Goal: Task Accomplishment & Management: Use online tool/utility

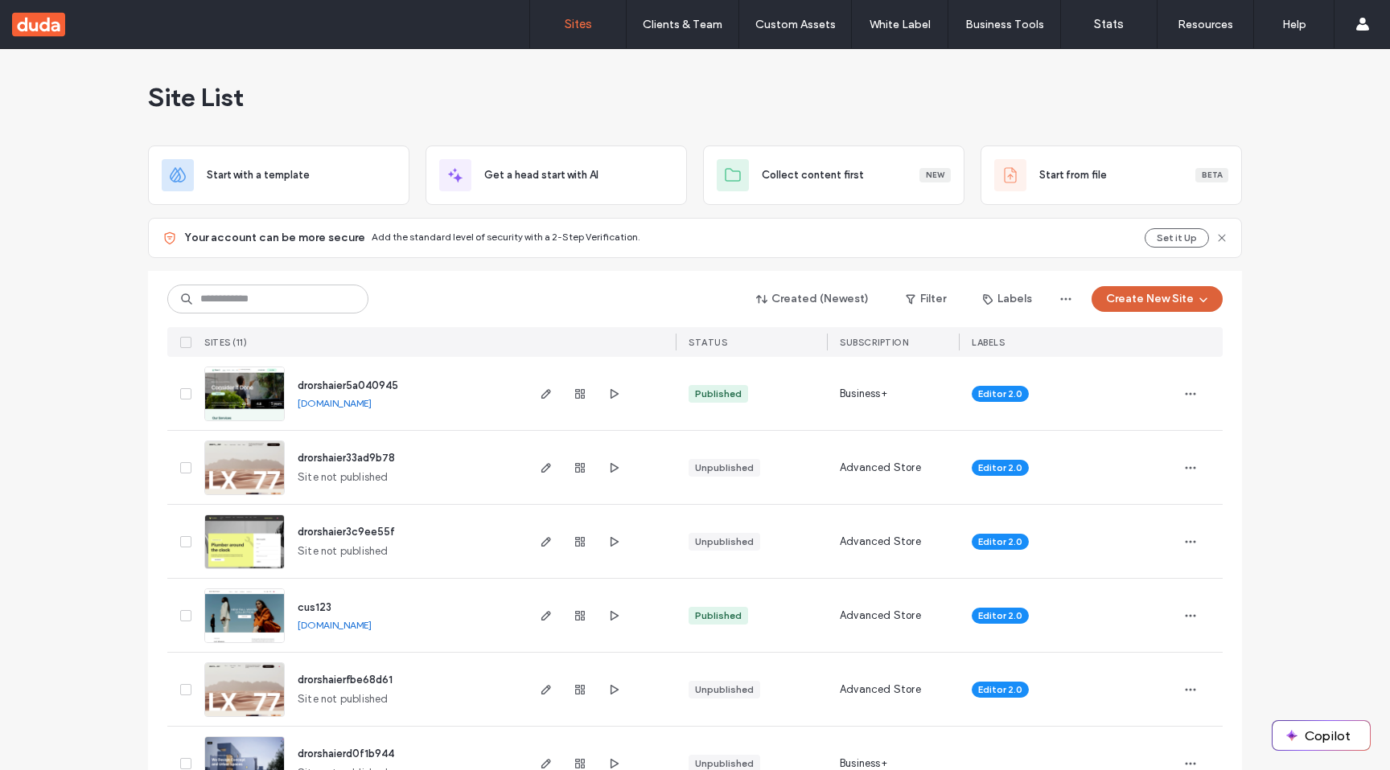
click at [1137, 298] on button "Create New Site" at bounding box center [1156, 299] width 131 height 26
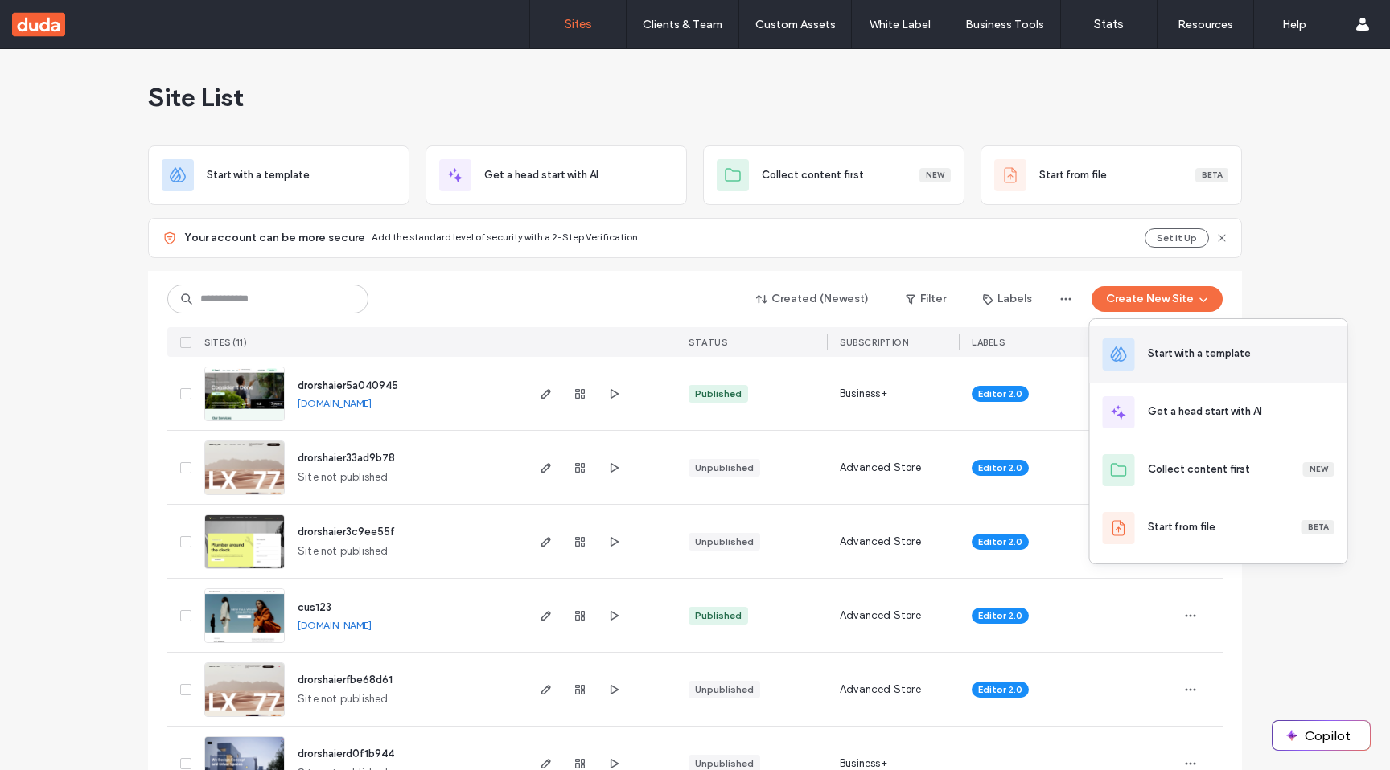
click at [1148, 351] on div "Start with a template" at bounding box center [1199, 354] width 103 height 16
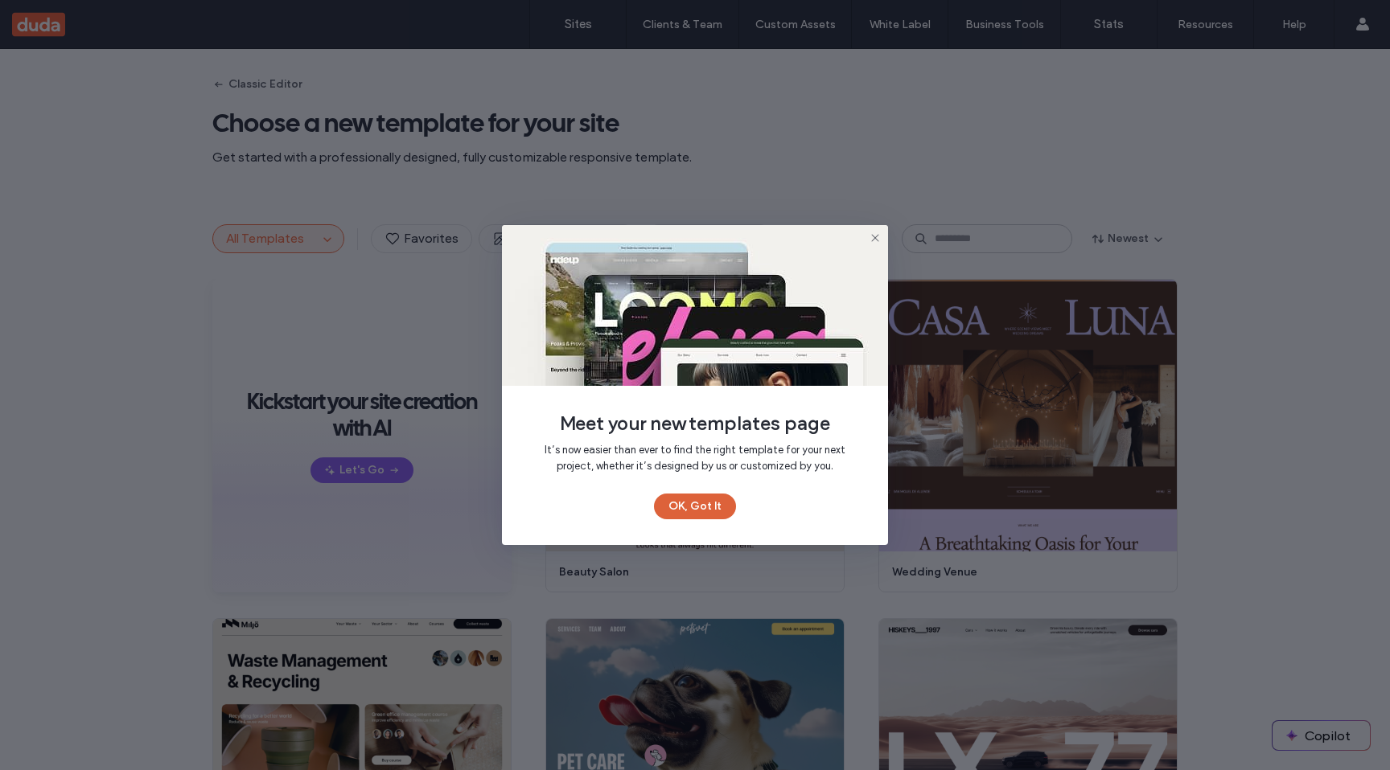
click at [676, 501] on button "OK, Got It" at bounding box center [695, 507] width 82 height 26
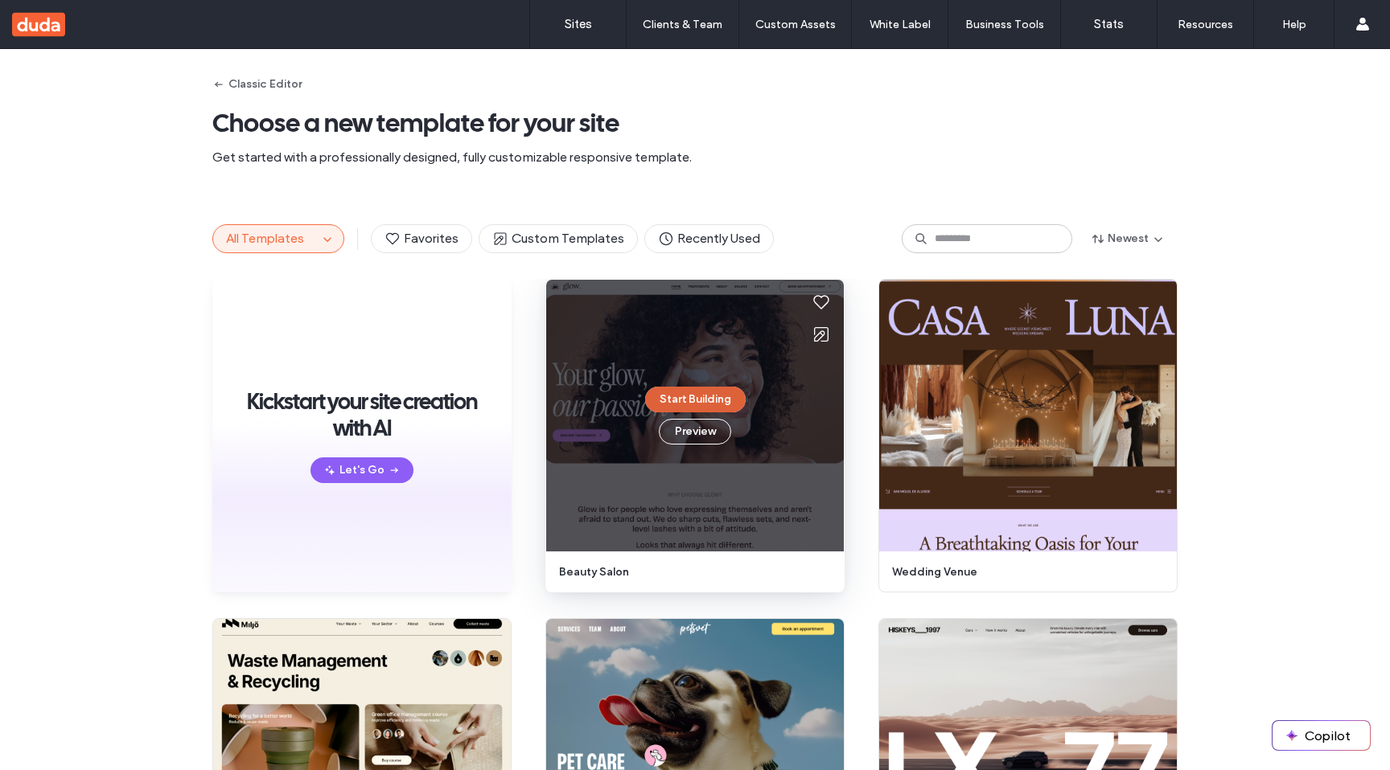
click at [701, 397] on button "Start Building" at bounding box center [695, 400] width 101 height 26
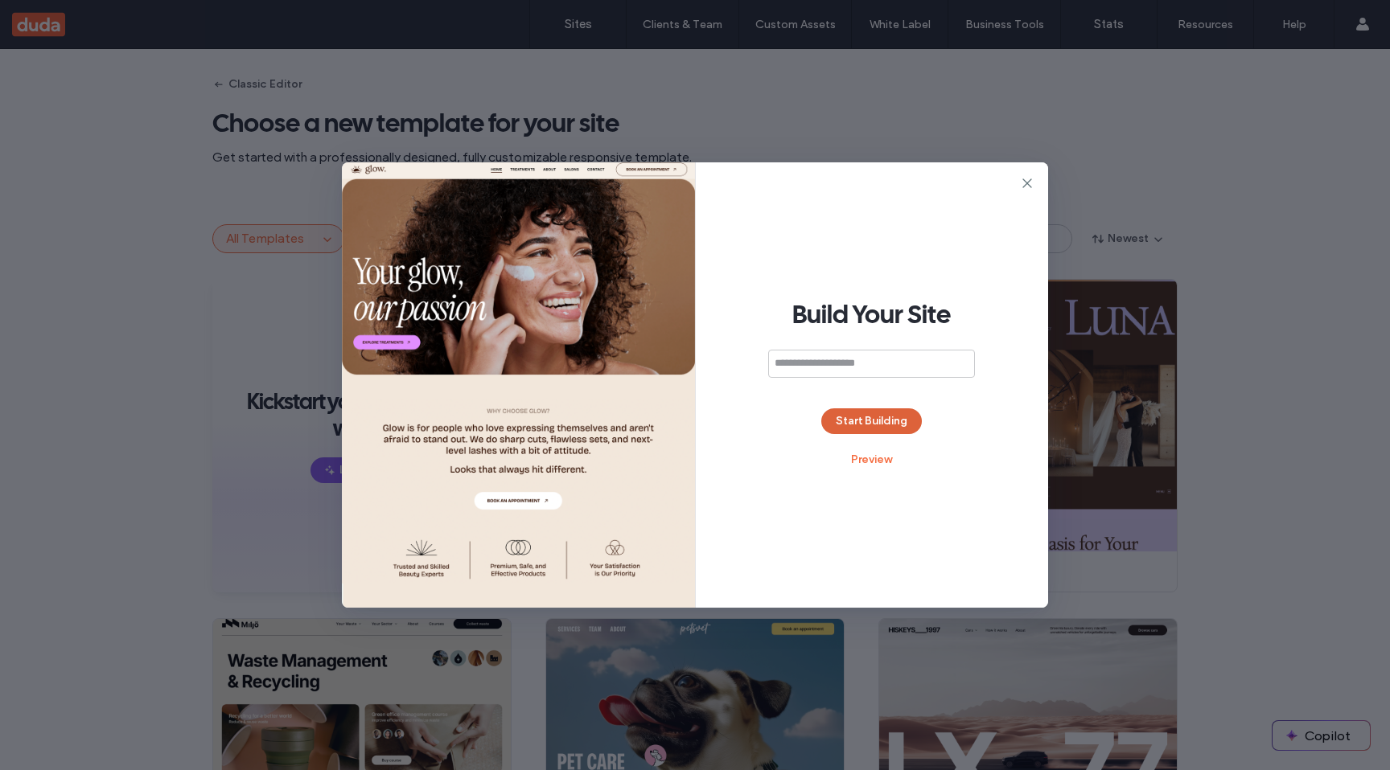
click at [881, 415] on button "Start Building" at bounding box center [871, 422] width 101 height 26
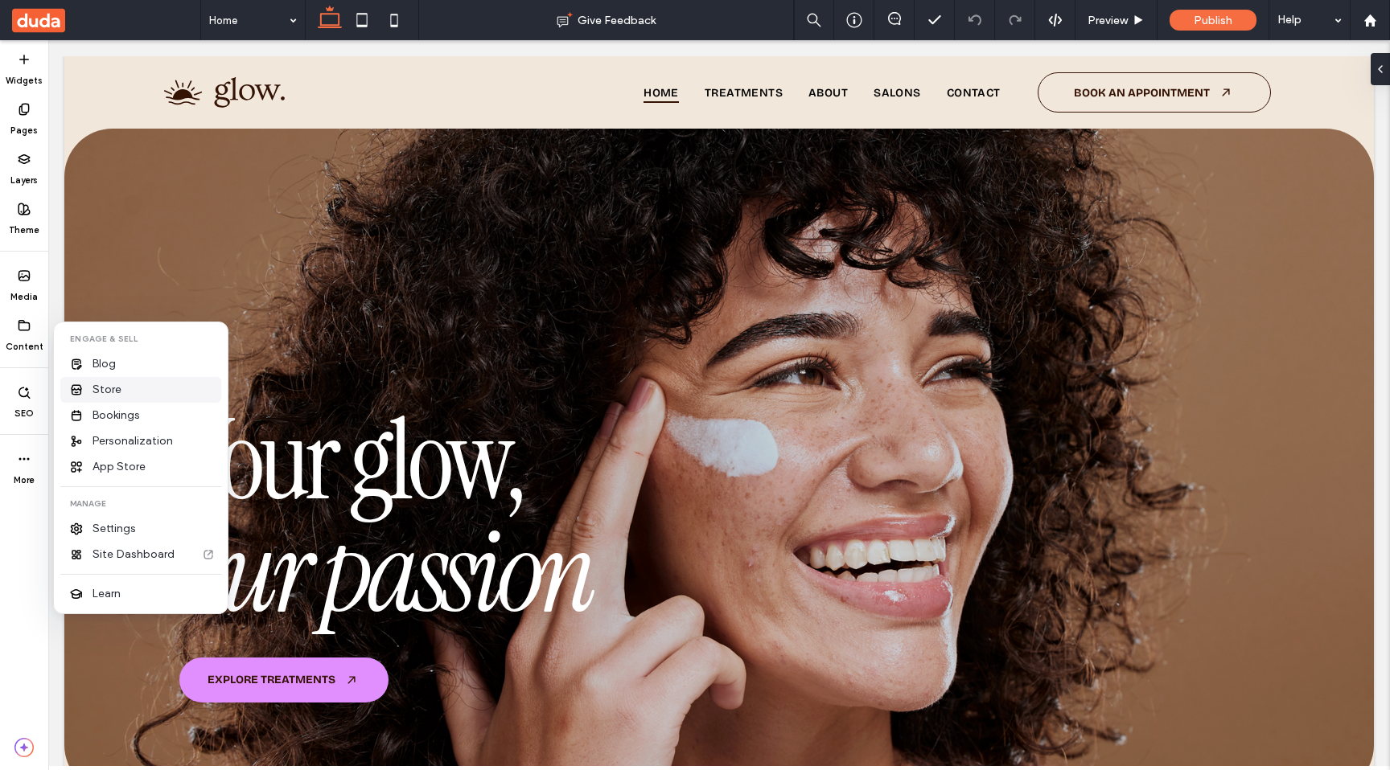
click at [113, 392] on span "Store" at bounding box center [106, 390] width 29 height 16
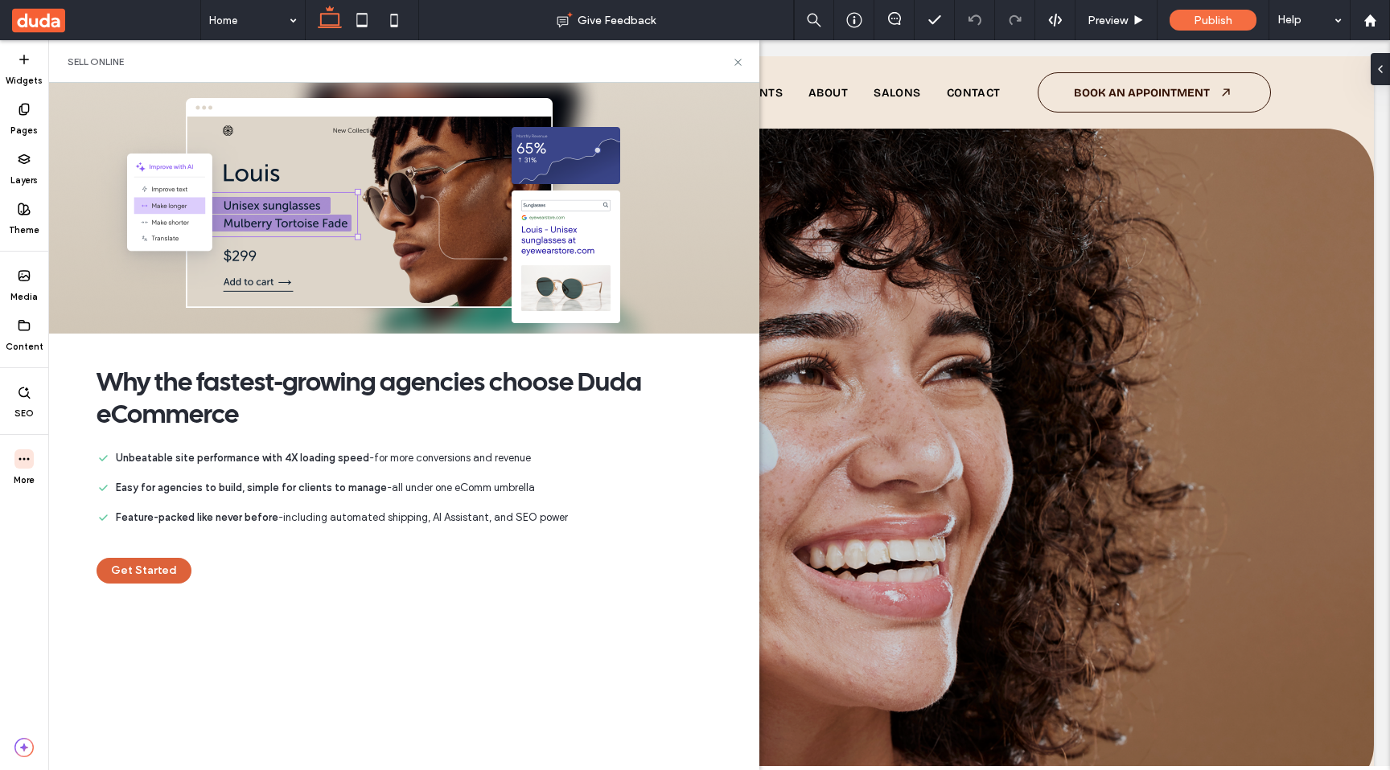
click at [142, 568] on button "Get Started" at bounding box center [144, 571] width 95 height 26
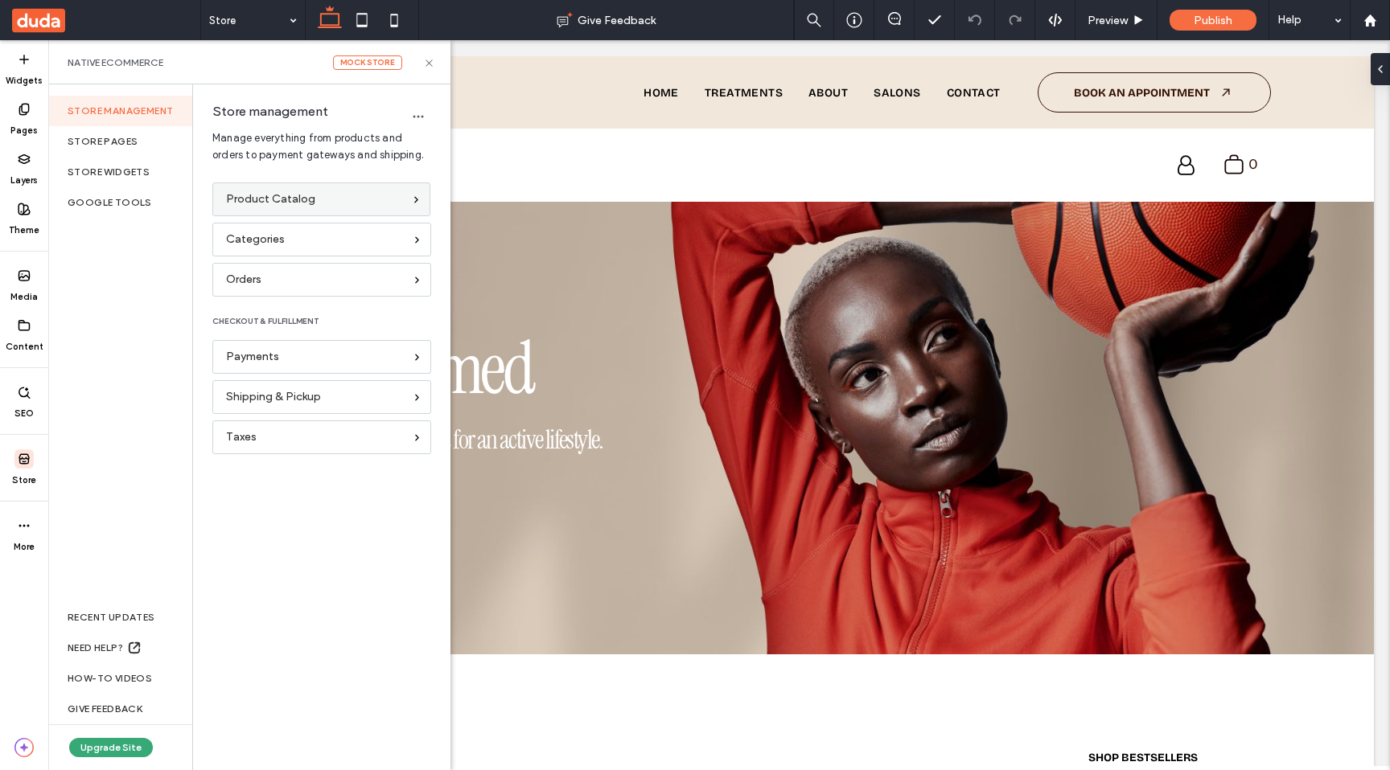
click at [368, 184] on div "Product Catalog" at bounding box center [321, 200] width 218 height 34
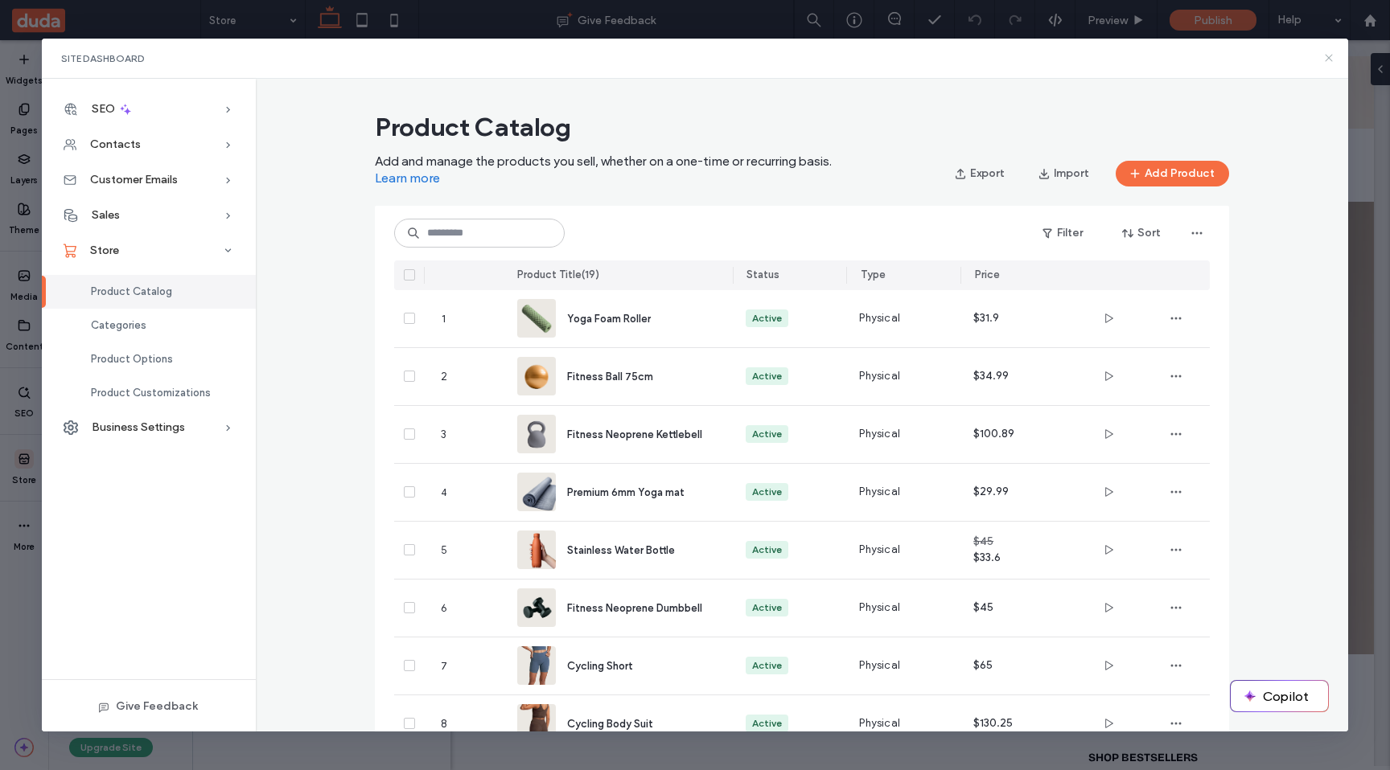
click at [1330, 56] on icon at bounding box center [1328, 57] width 13 height 13
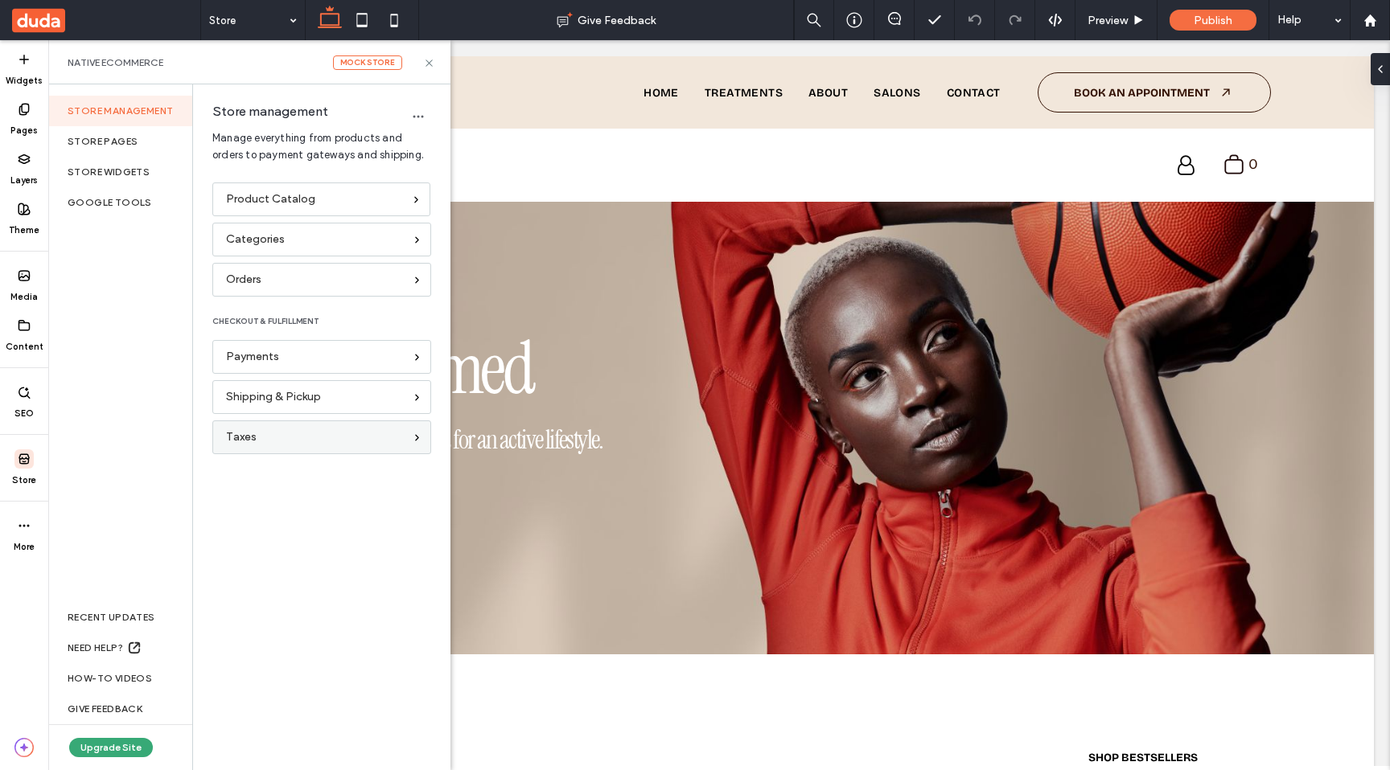
click at [276, 435] on div "Taxes" at bounding box center [315, 438] width 178 height 18
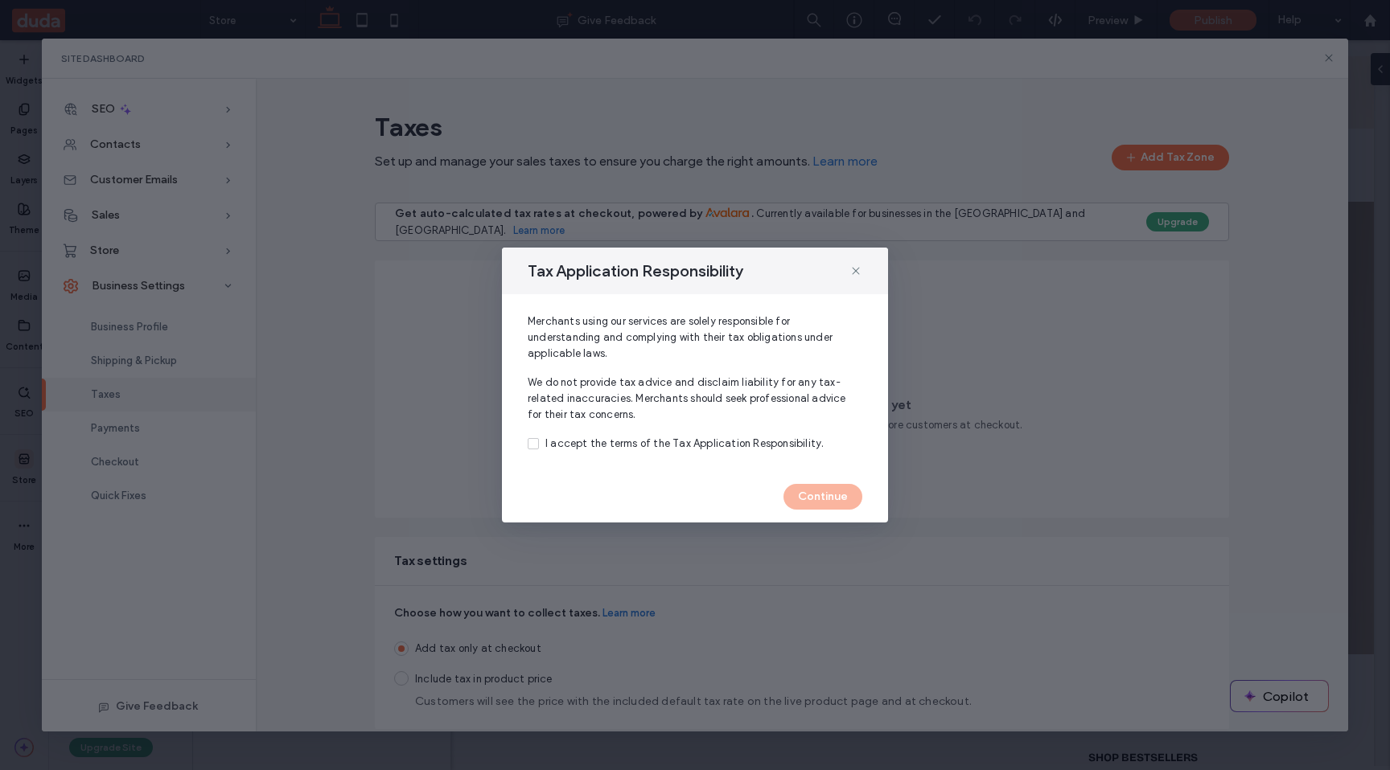
drag, startPoint x: 541, startPoint y: 442, endPoint x: 557, endPoint y: 446, distance: 16.4
click at [541, 442] on label "I accept the terms of the Tax Application Responsibility." at bounding box center [695, 444] width 335 height 16
click at [800, 495] on button "Continue" at bounding box center [822, 497] width 79 height 26
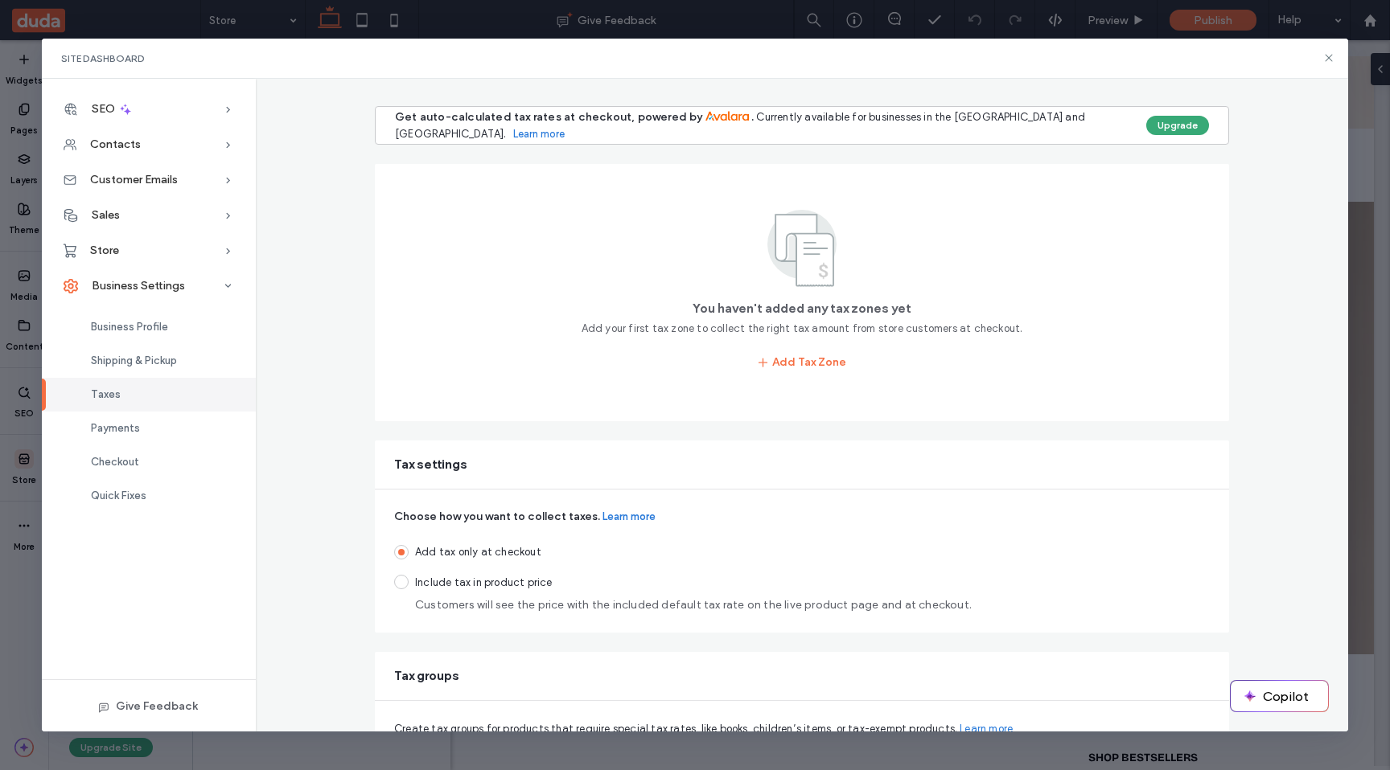
scroll to position [105, 0]
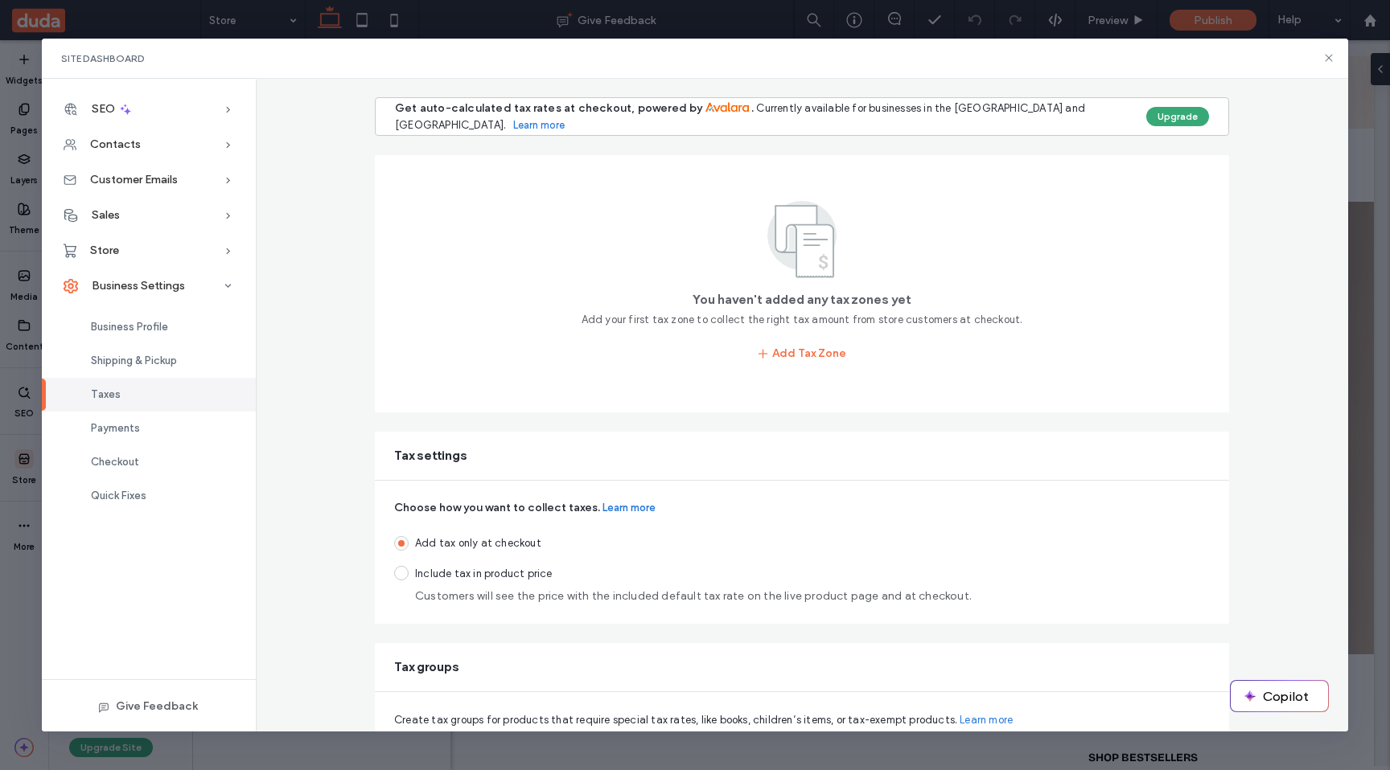
click at [401, 573] on span at bounding box center [401, 573] width 14 height 14
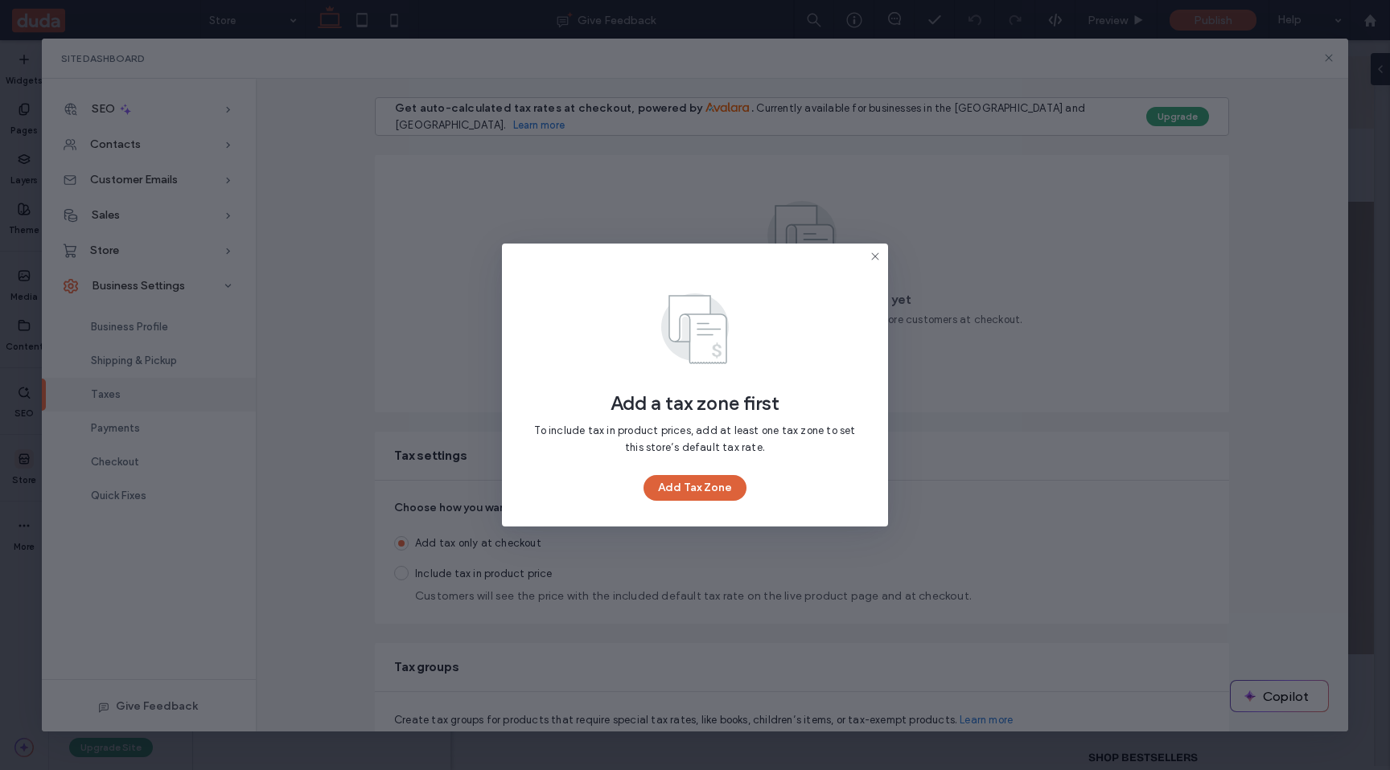
click at [700, 491] on button "Add Tax Zone" at bounding box center [694, 488] width 103 height 26
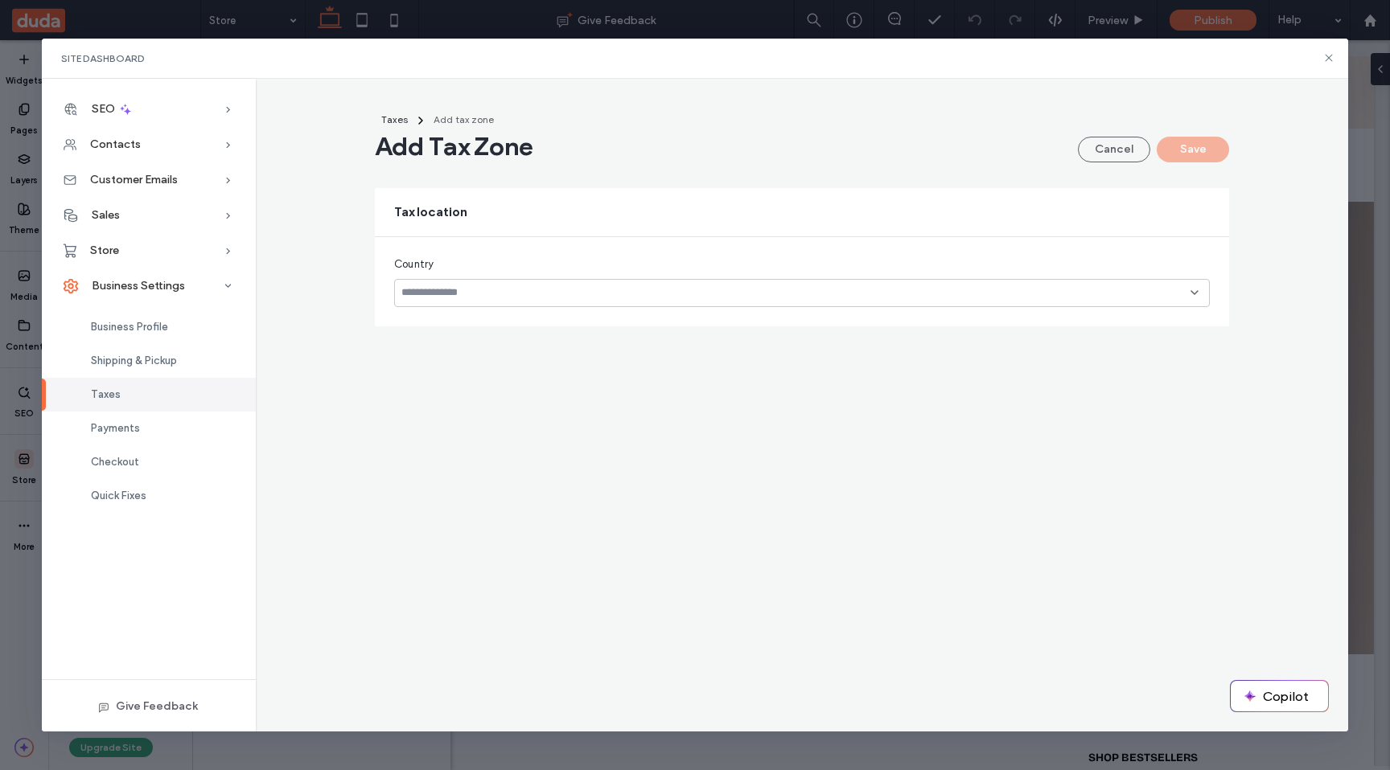
scroll to position [0, 0]
click at [532, 288] on input at bounding box center [795, 292] width 789 height 13
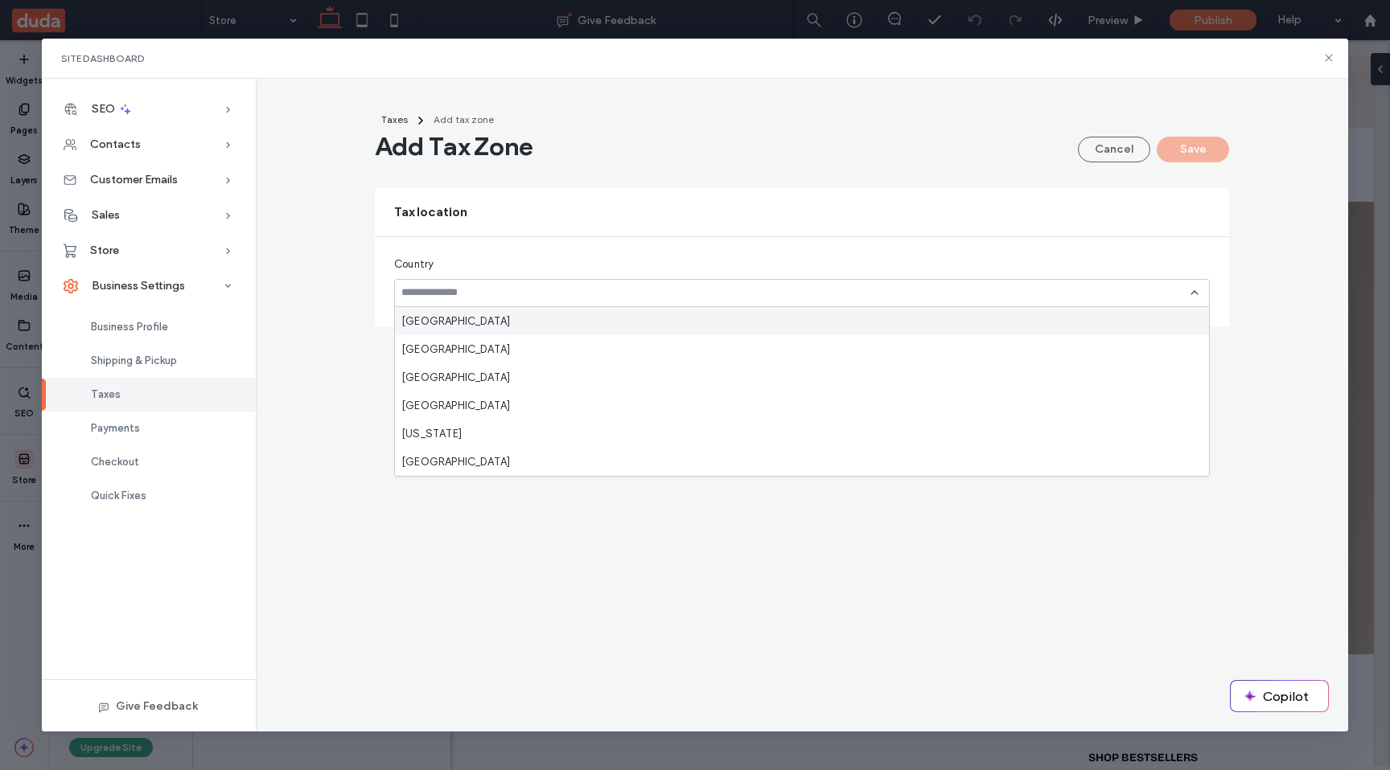
click at [513, 325] on div "[GEOGRAPHIC_DATA]" at bounding box center [802, 321] width 814 height 28
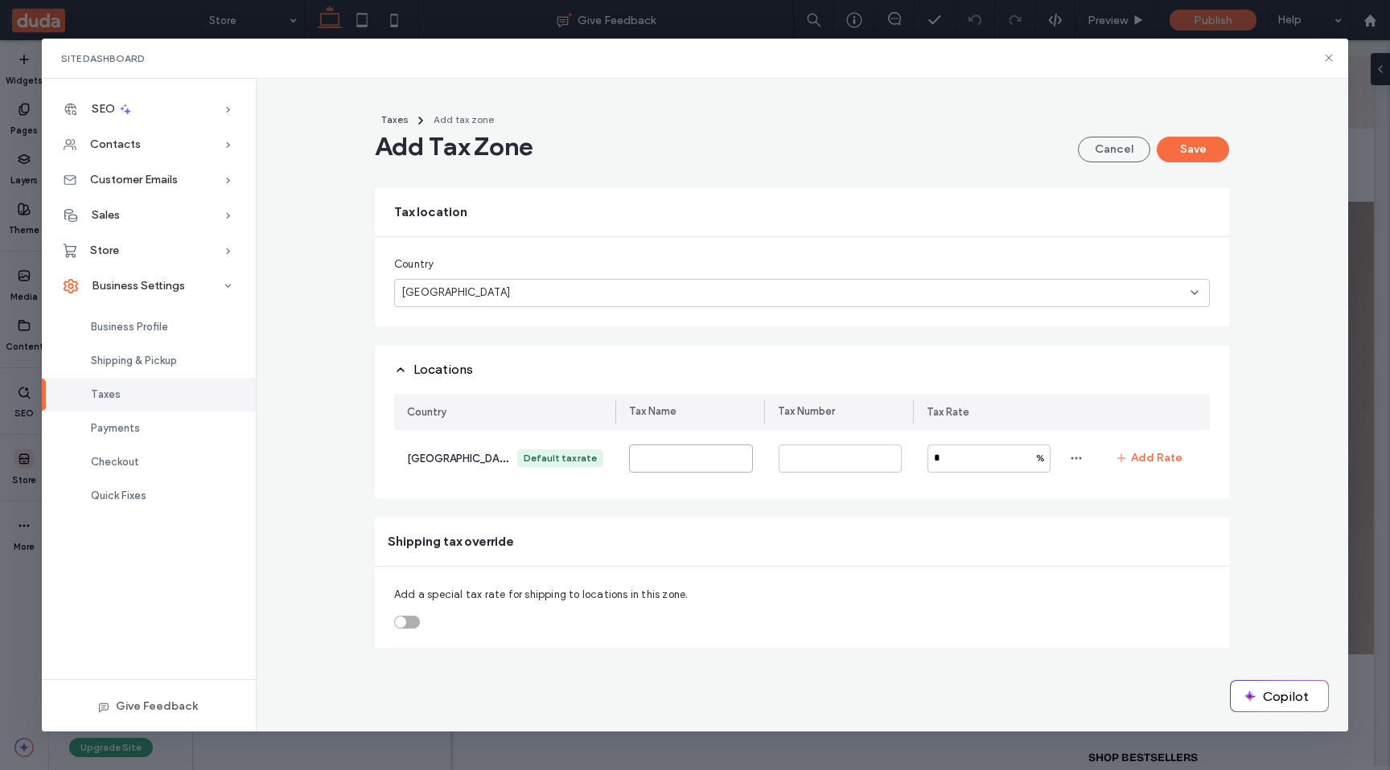
click at [664, 467] on input at bounding box center [690, 459] width 123 height 28
type input "**"
click at [832, 469] on input at bounding box center [840, 459] width 123 height 28
type input "*"
click at [1152, 455] on button "Add Rate" at bounding box center [1149, 459] width 95 height 26
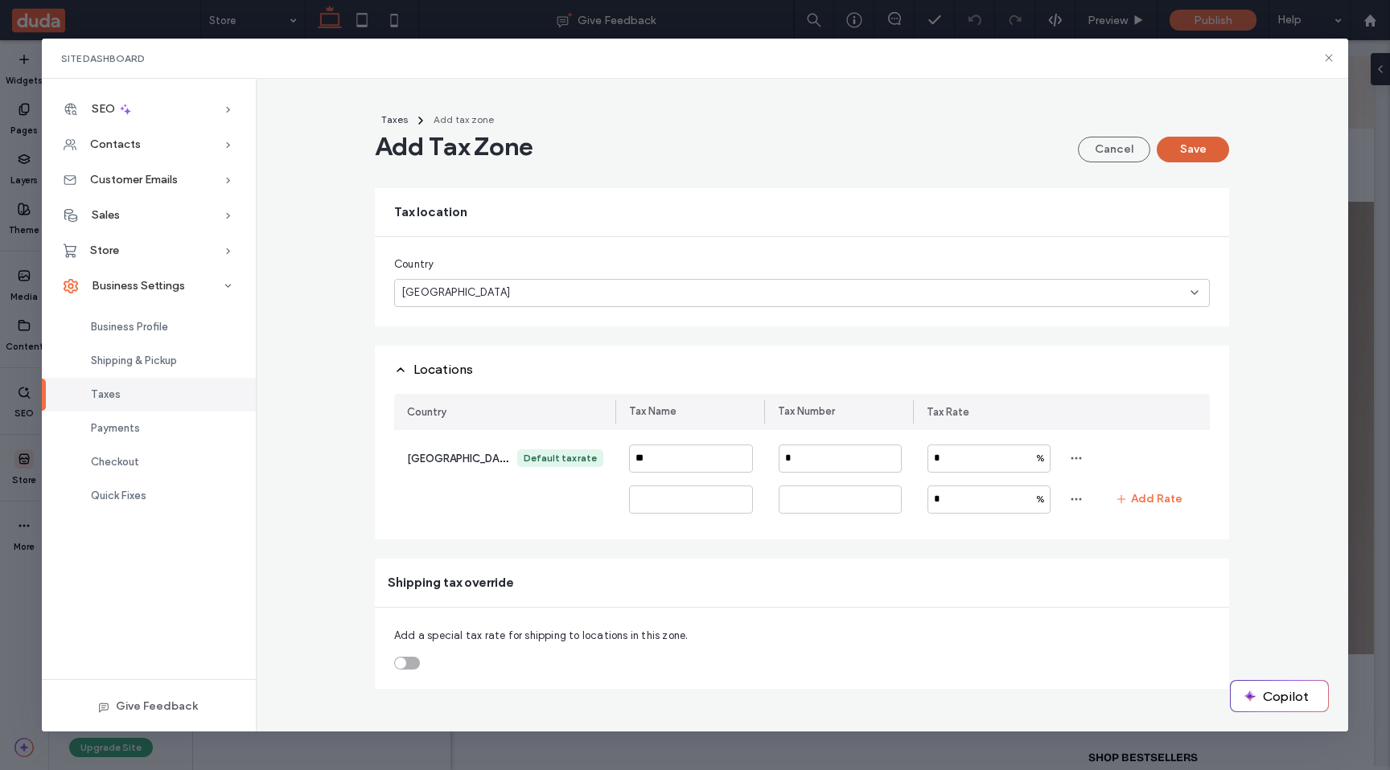
click at [1183, 154] on button "Save" at bounding box center [1193, 150] width 72 height 26
click at [959, 451] on input "*" at bounding box center [988, 459] width 123 height 28
type input "**"
click at [1188, 140] on button "Save" at bounding box center [1193, 150] width 72 height 26
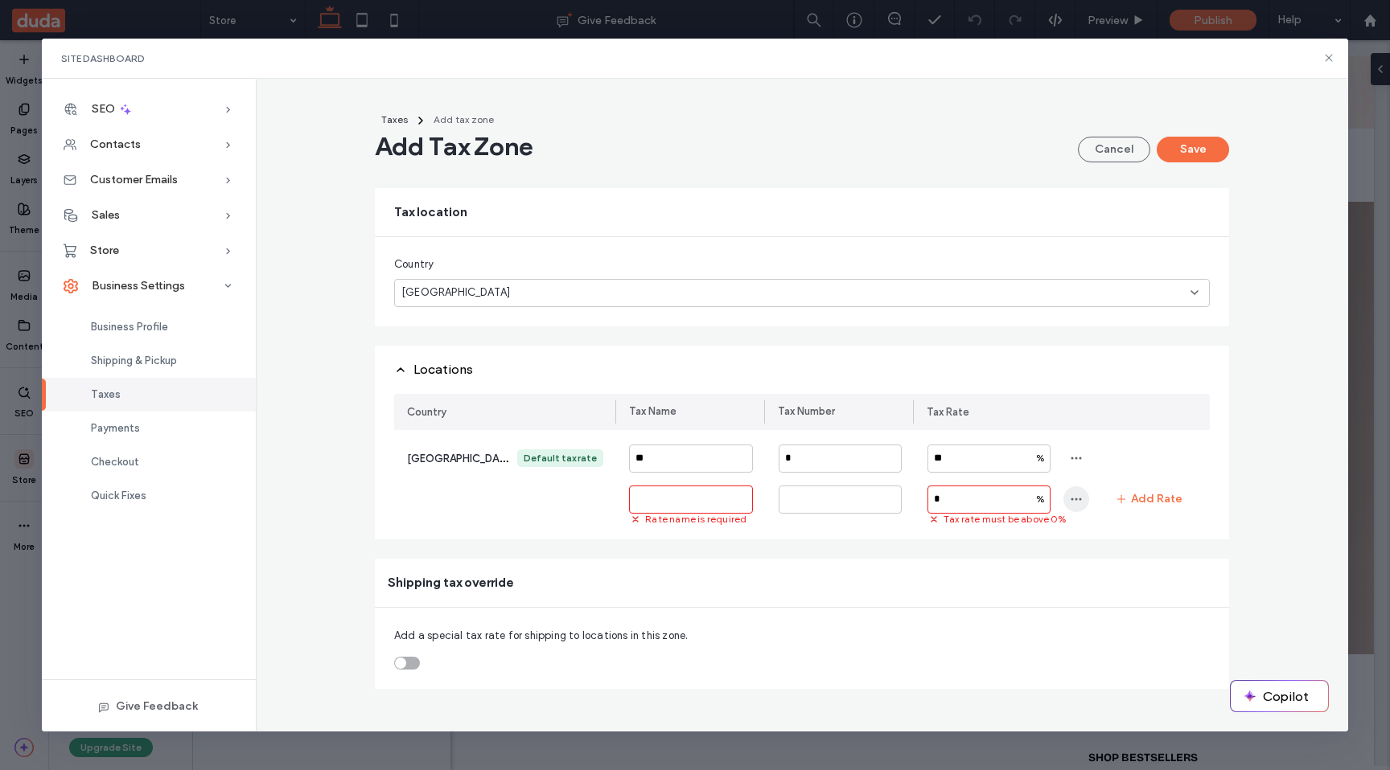
click at [1073, 503] on icon "button" at bounding box center [1076, 499] width 13 height 13
click at [1100, 541] on span "Remove Rate" at bounding box center [1128, 542] width 64 height 16
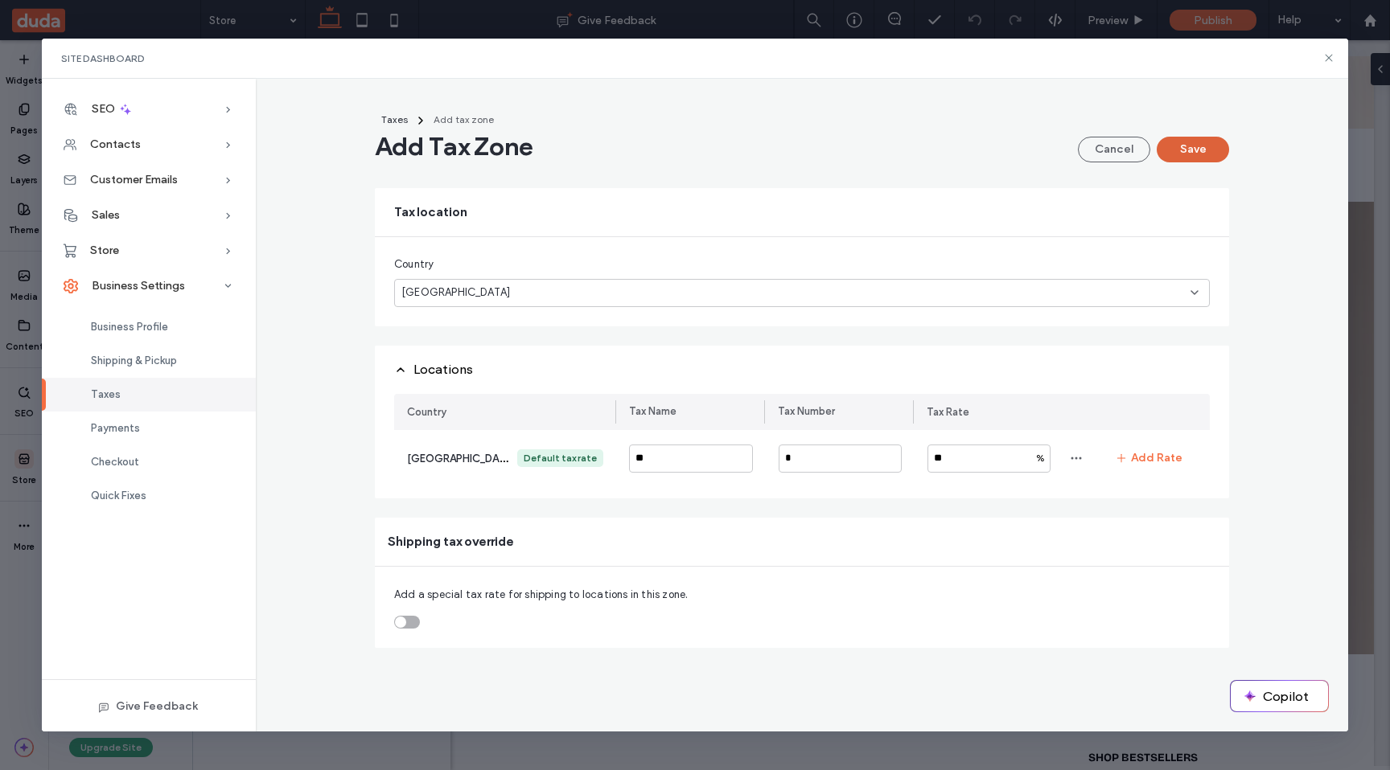
click at [1190, 150] on button "Save" at bounding box center [1193, 150] width 72 height 26
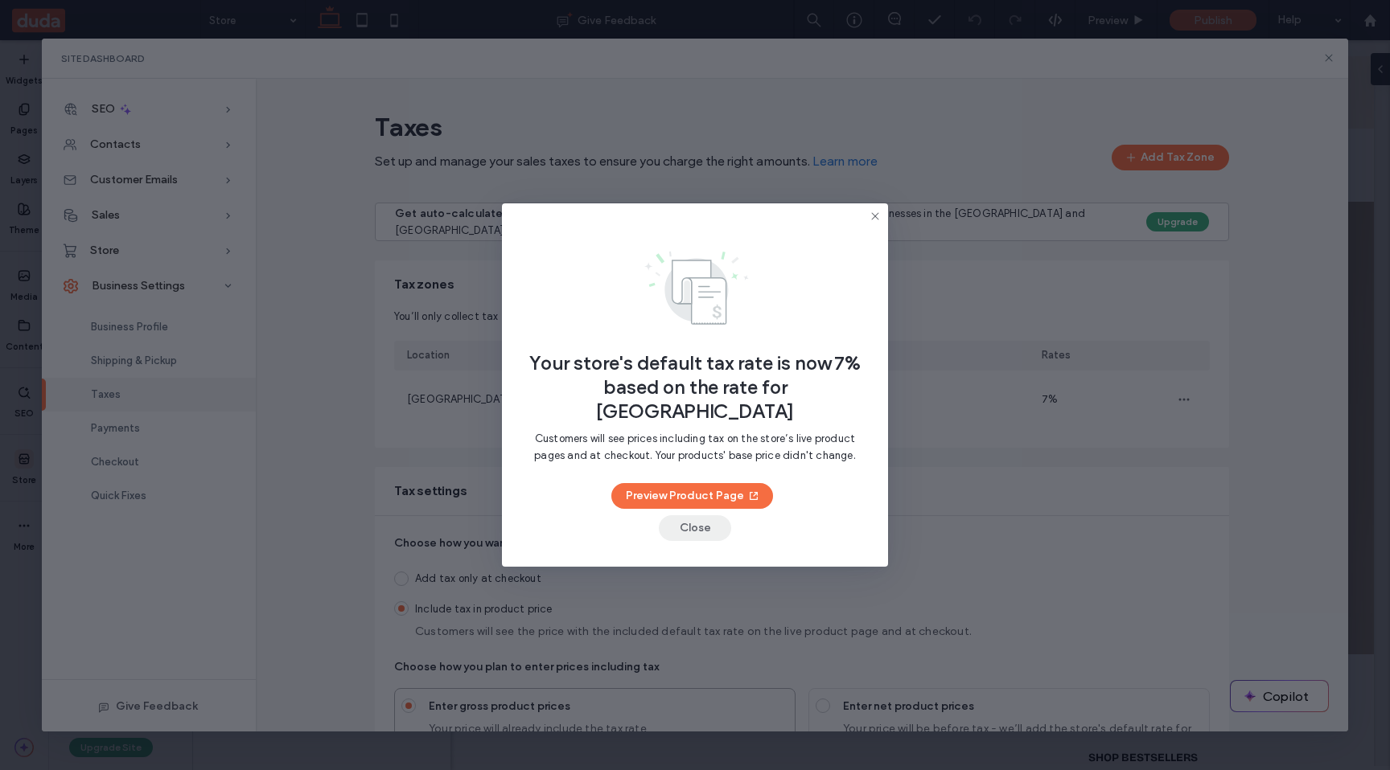
click at [682, 516] on button "Close" at bounding box center [695, 529] width 72 height 26
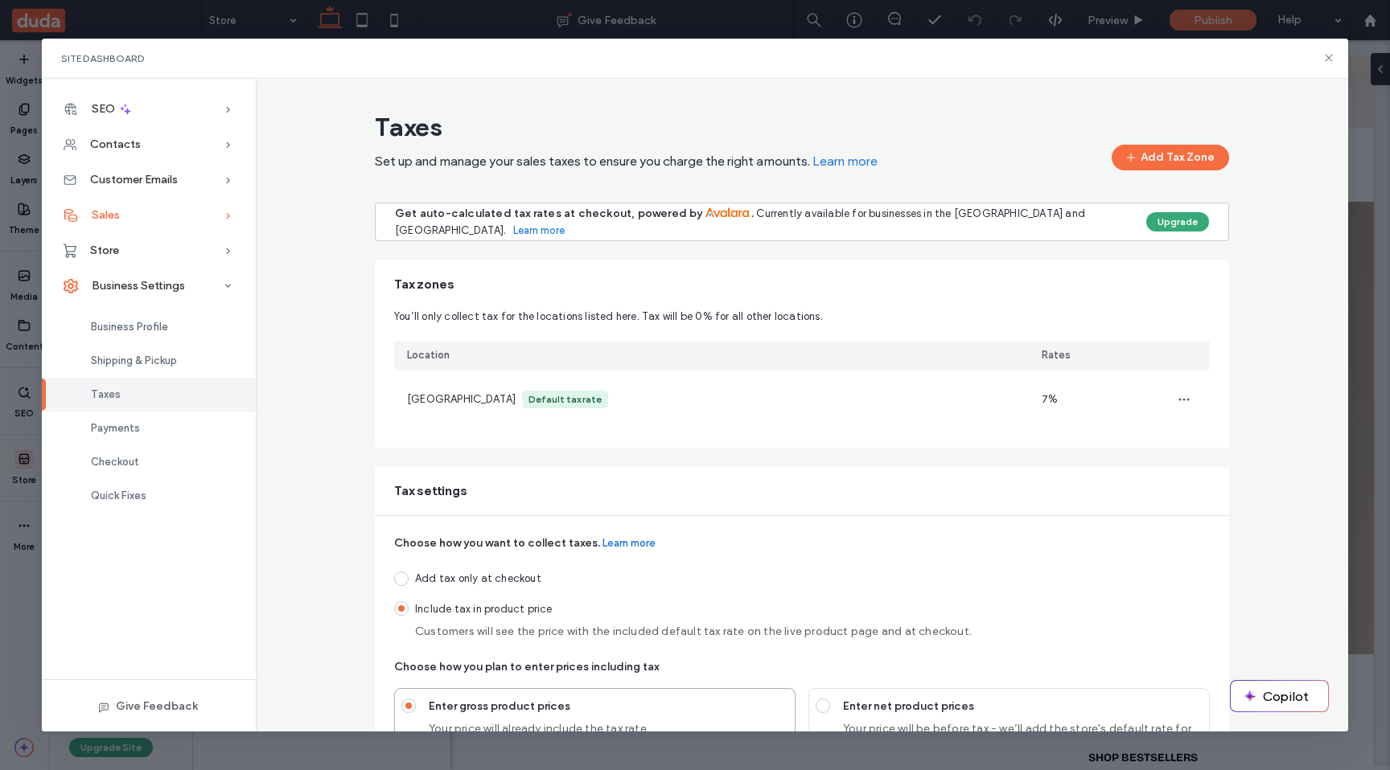
click at [148, 213] on div "Sales" at bounding box center [149, 215] width 214 height 35
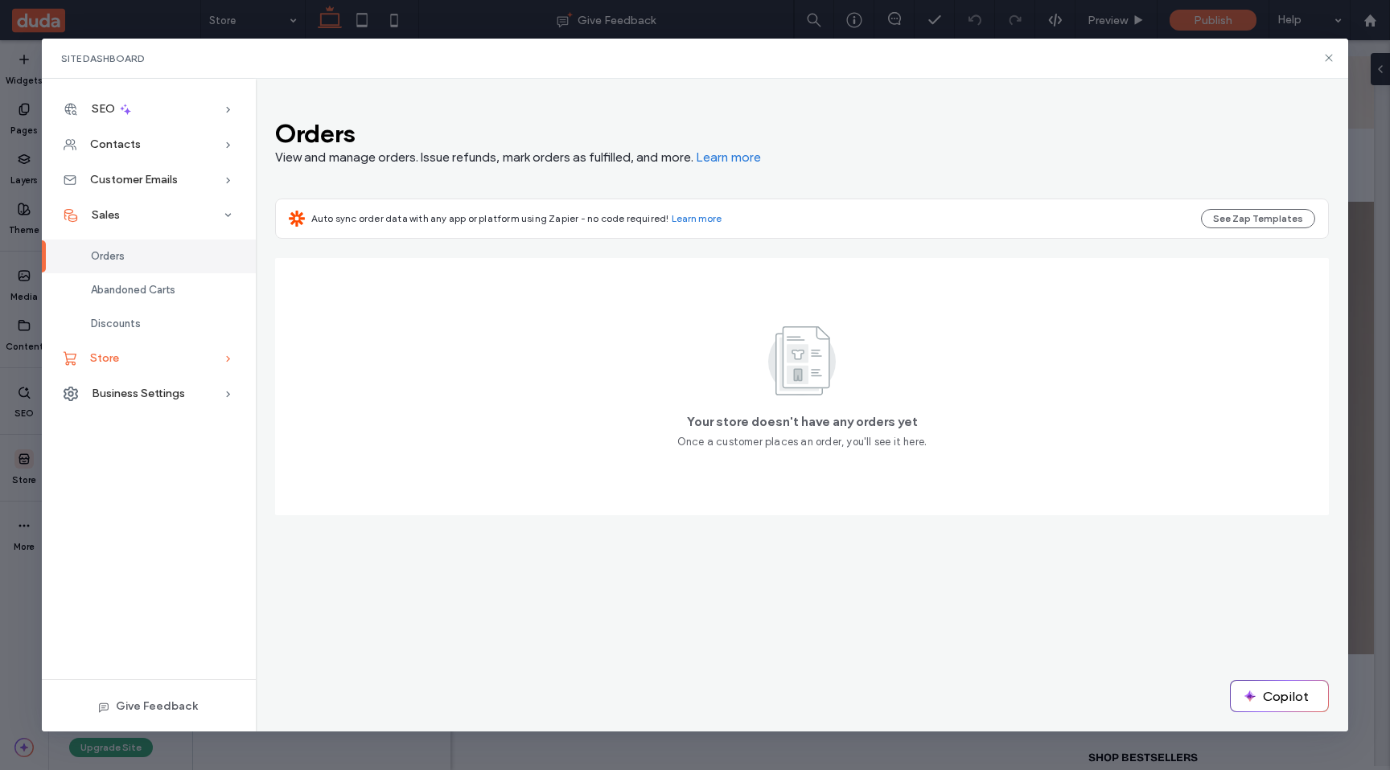
click at [111, 359] on span "Store" at bounding box center [104, 358] width 29 height 14
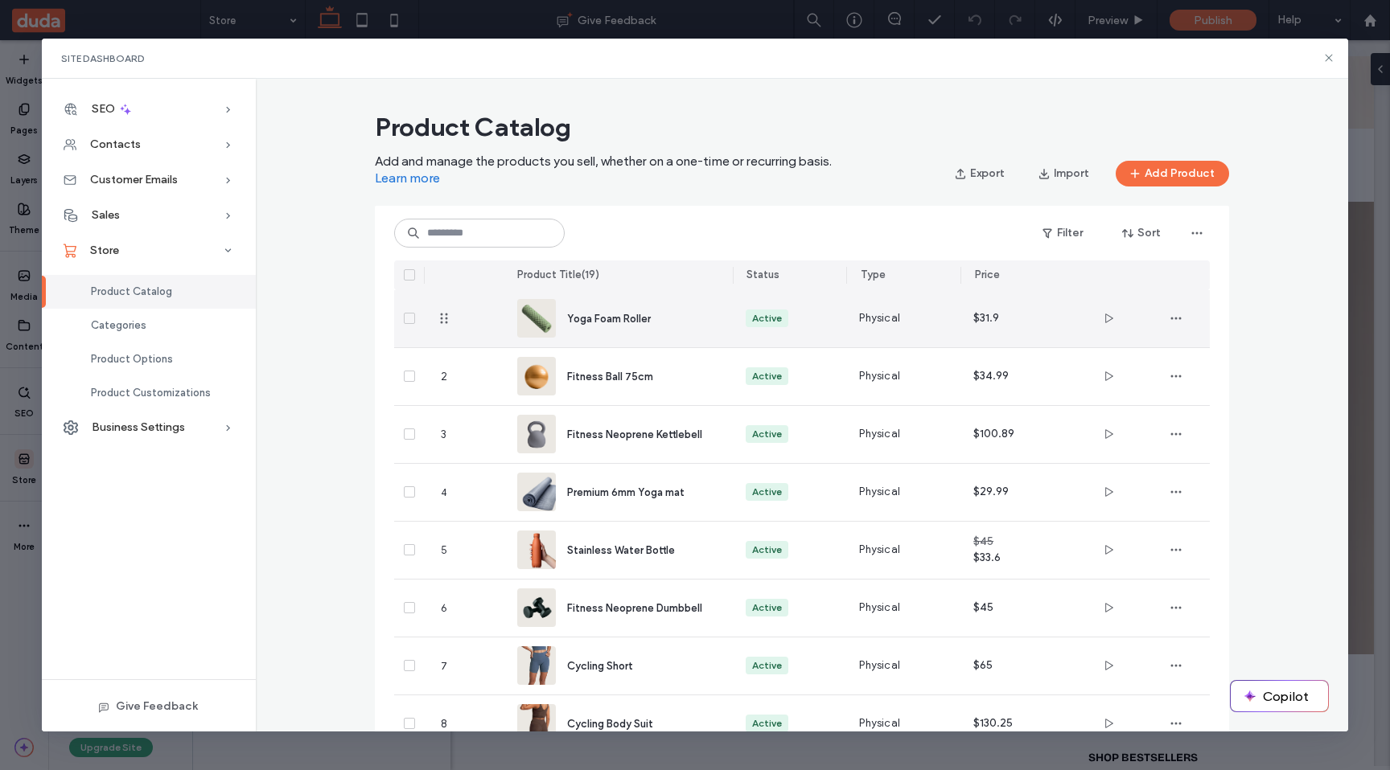
click at [622, 316] on span "Yoga Foam Roller" at bounding box center [609, 319] width 84 height 12
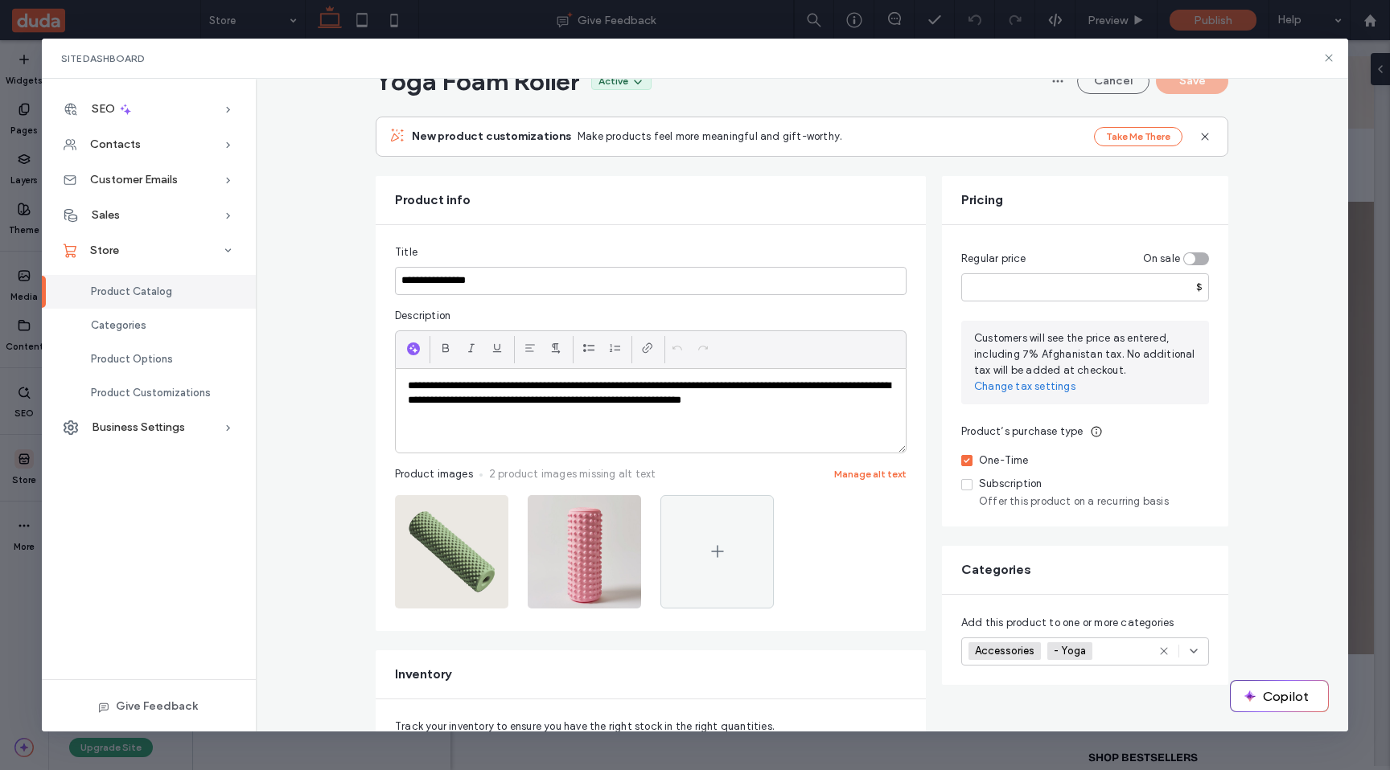
scroll to position [47, 0]
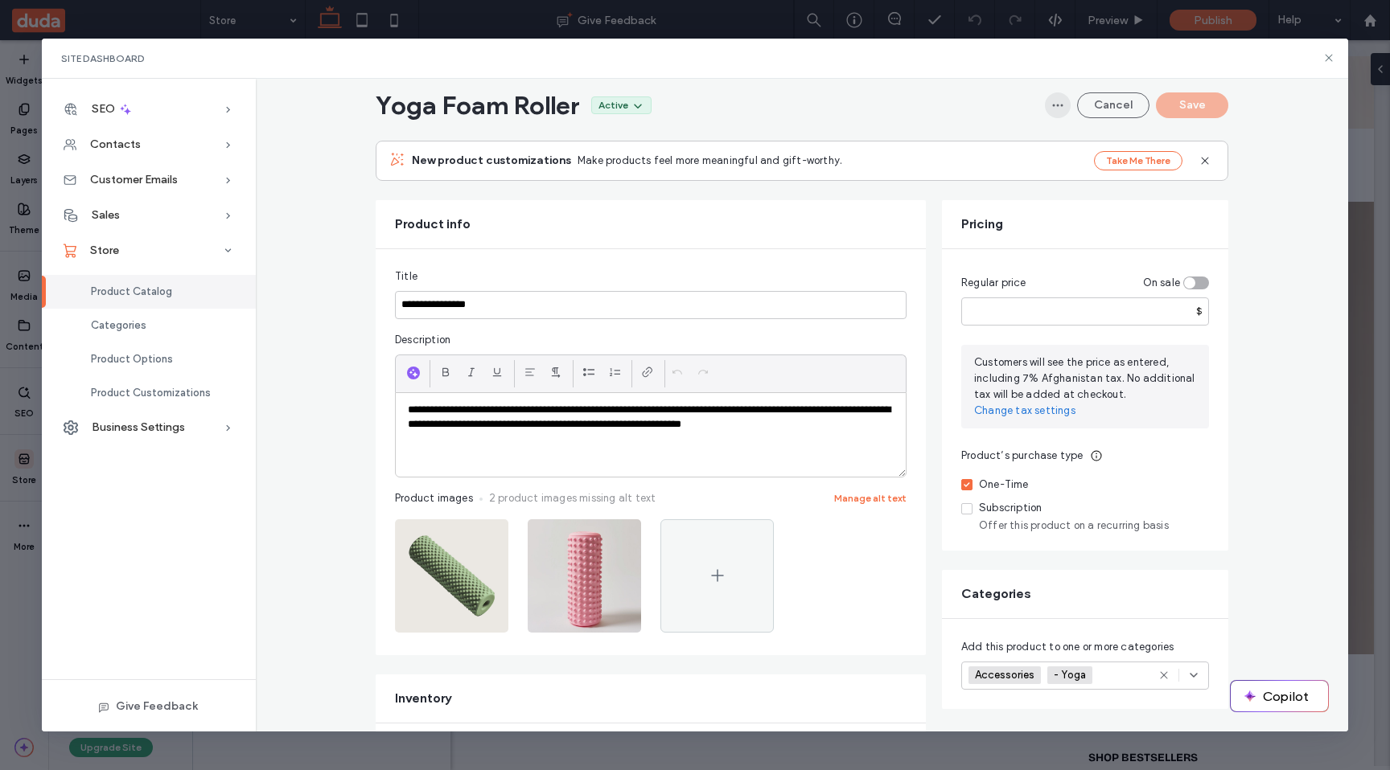
click at [1051, 105] on icon "button" at bounding box center [1057, 105] width 13 height 13
click at [1028, 145] on span "Design in Editor" at bounding box center [997, 147] width 76 height 16
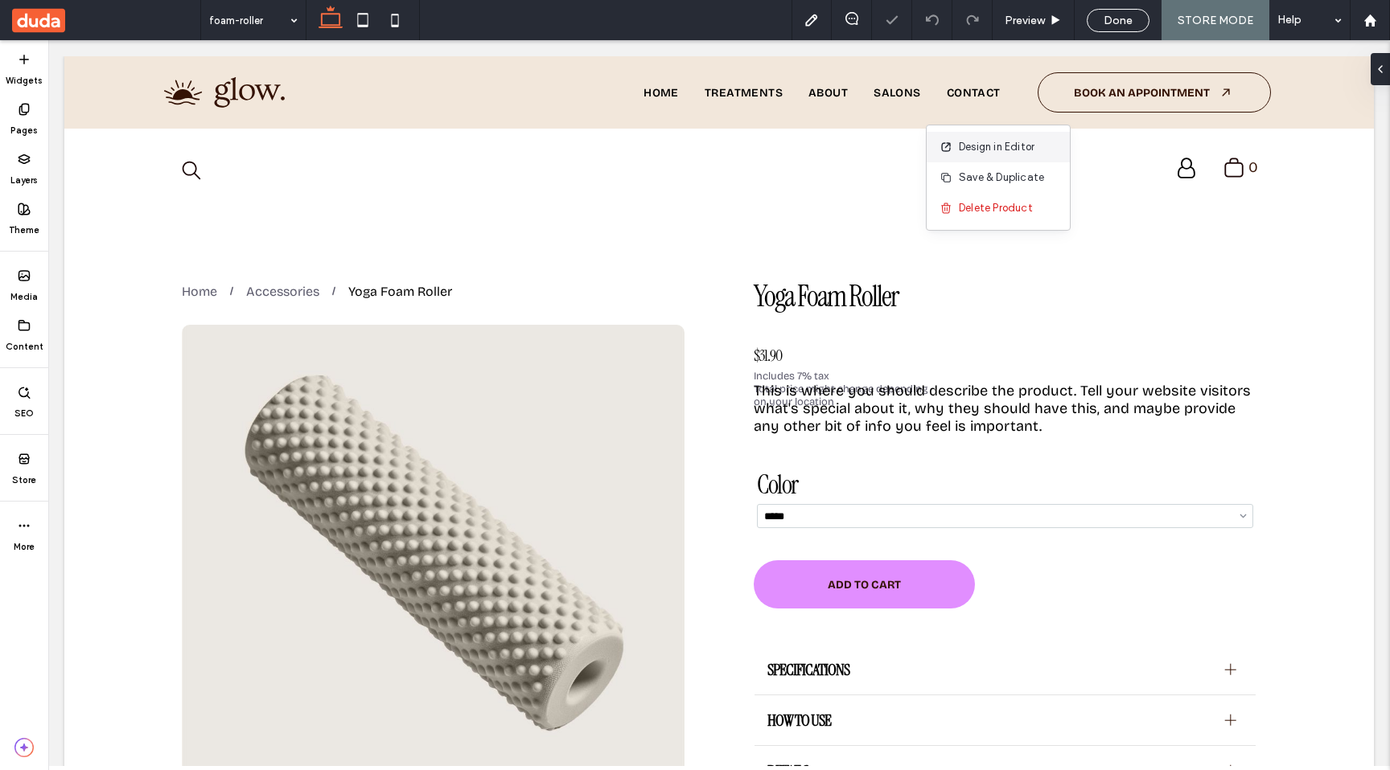
click at [970, 142] on span "Design in Editor" at bounding box center [997, 147] width 76 height 16
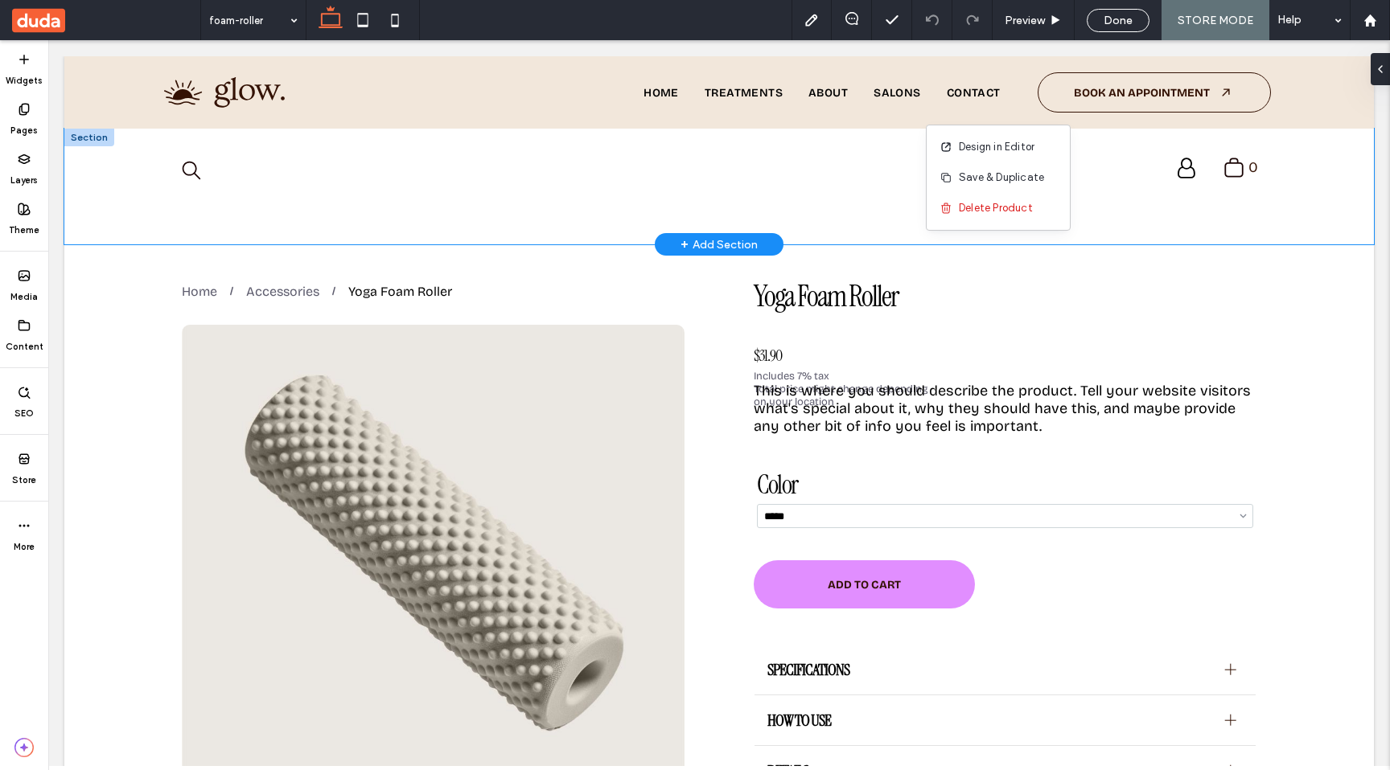
click at [1144, 229] on div ".st0-undefined{fill-rule:evenodd;clip-rule:evenodd;} 0 My Account Logout" at bounding box center [718, 187] width 1309 height 116
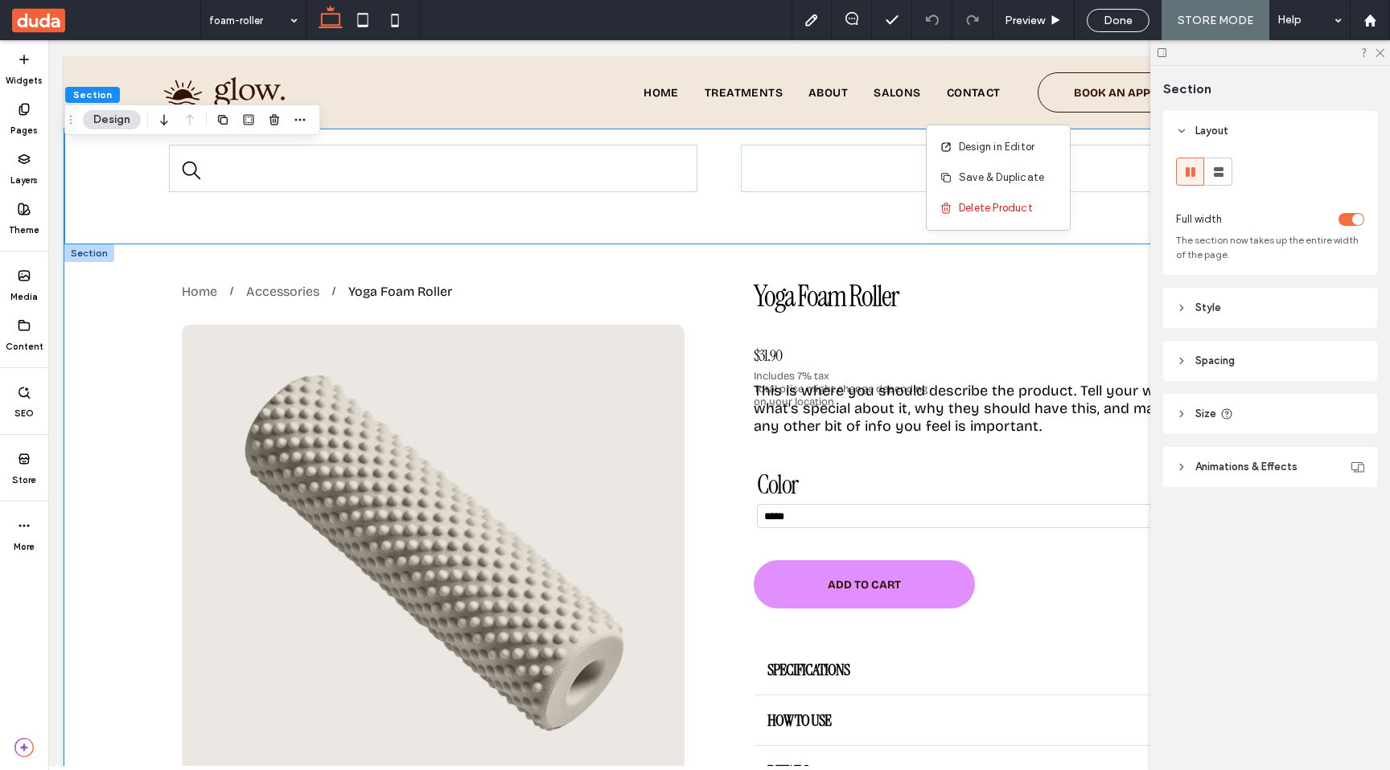
click at [1076, 269] on div "This is where you should describe the product. Tell your website visitors what'…" at bounding box center [718, 585] width 1309 height 683
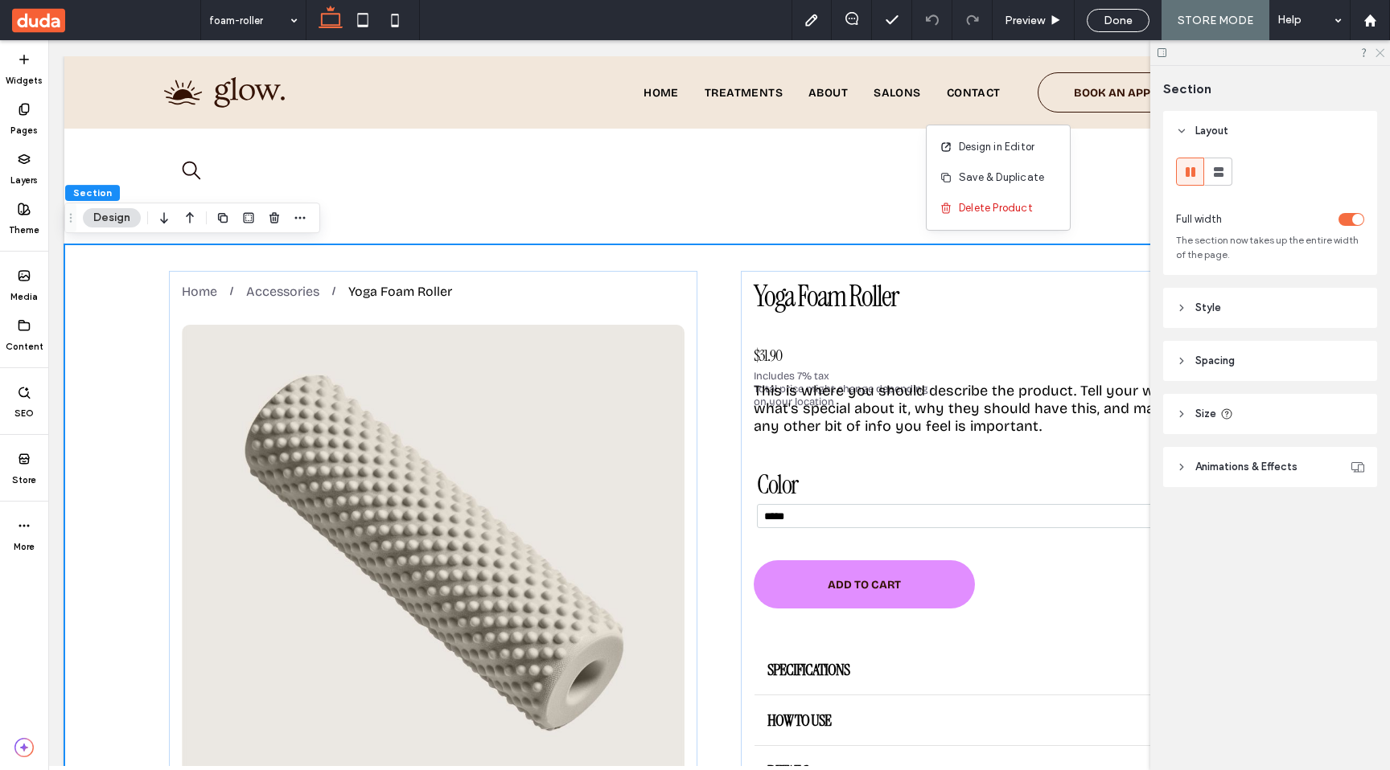
click at [1379, 56] on icon at bounding box center [1379, 52] width 10 height 10
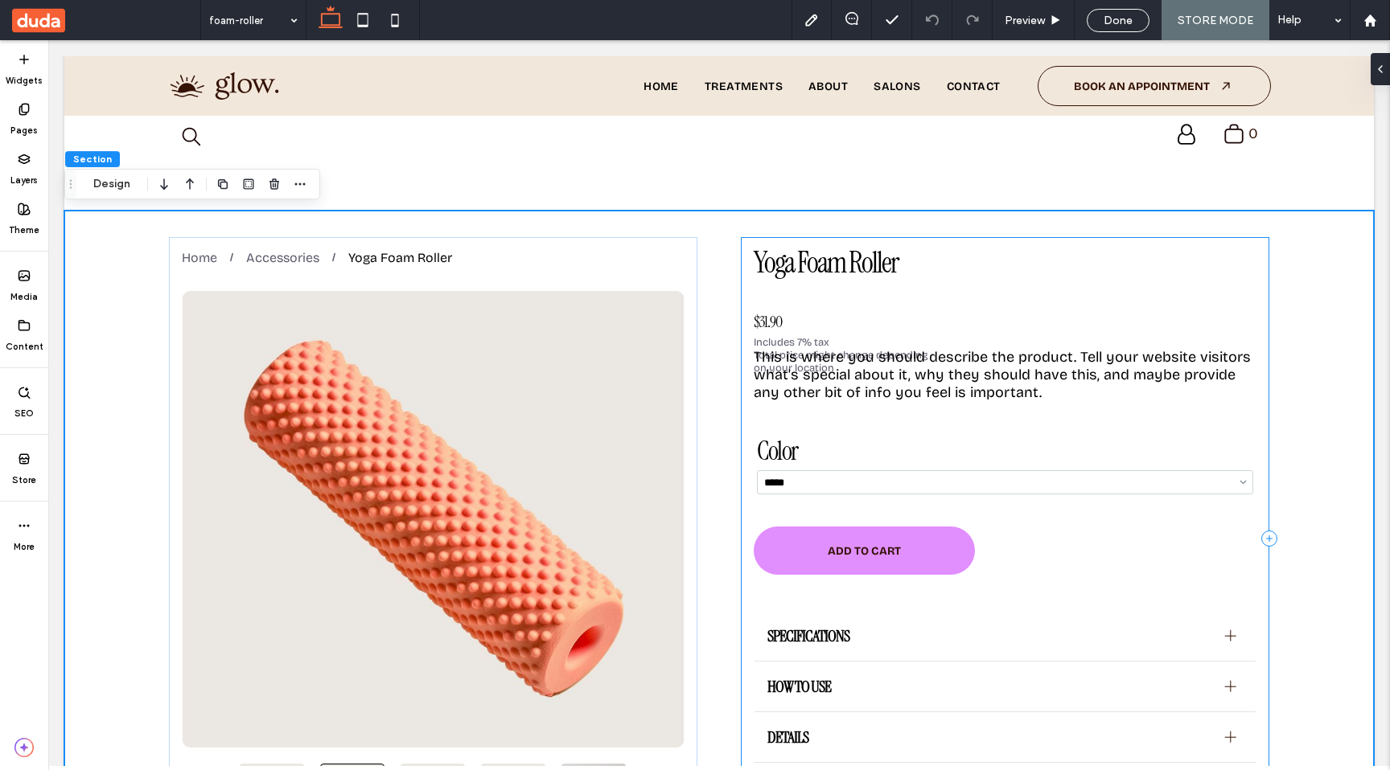
scroll to position [16, 0]
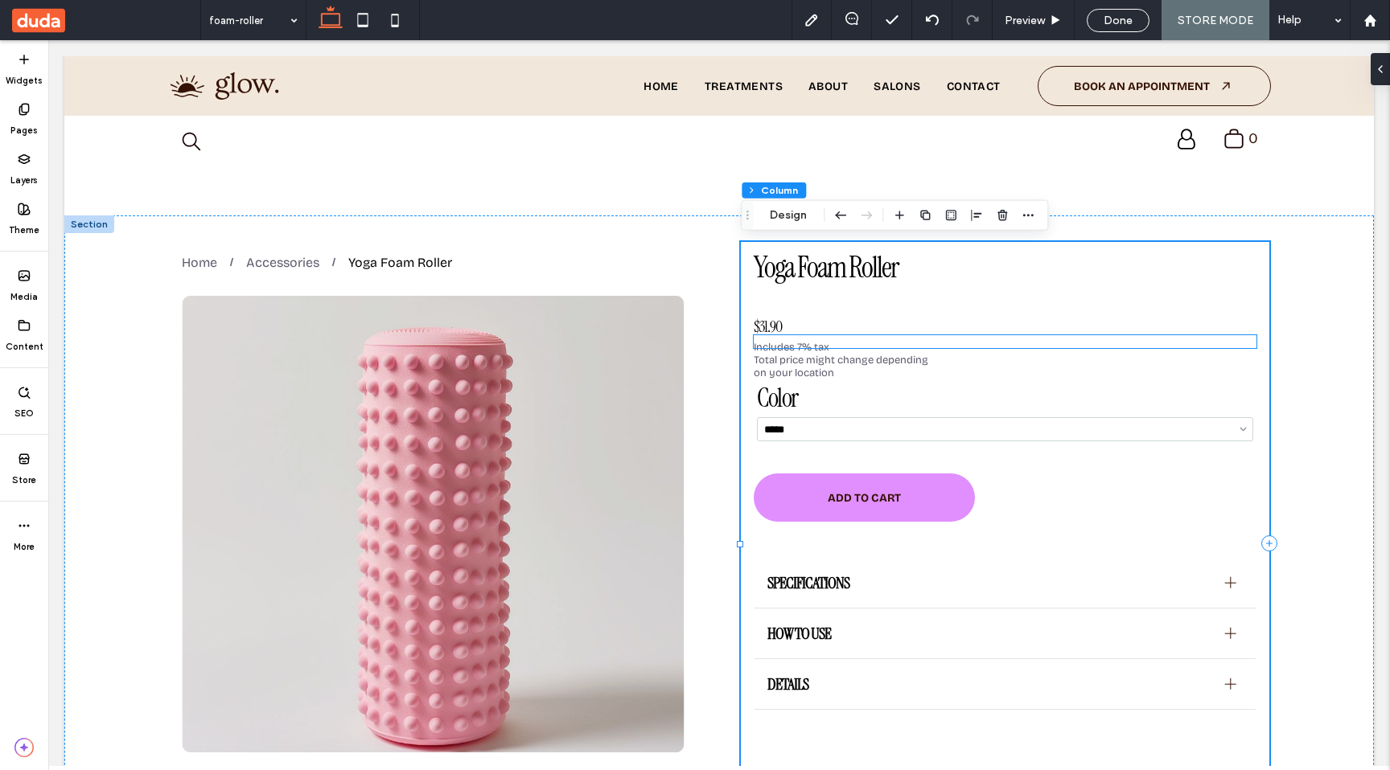
click at [797, 347] on div at bounding box center [1005, 341] width 502 height 13
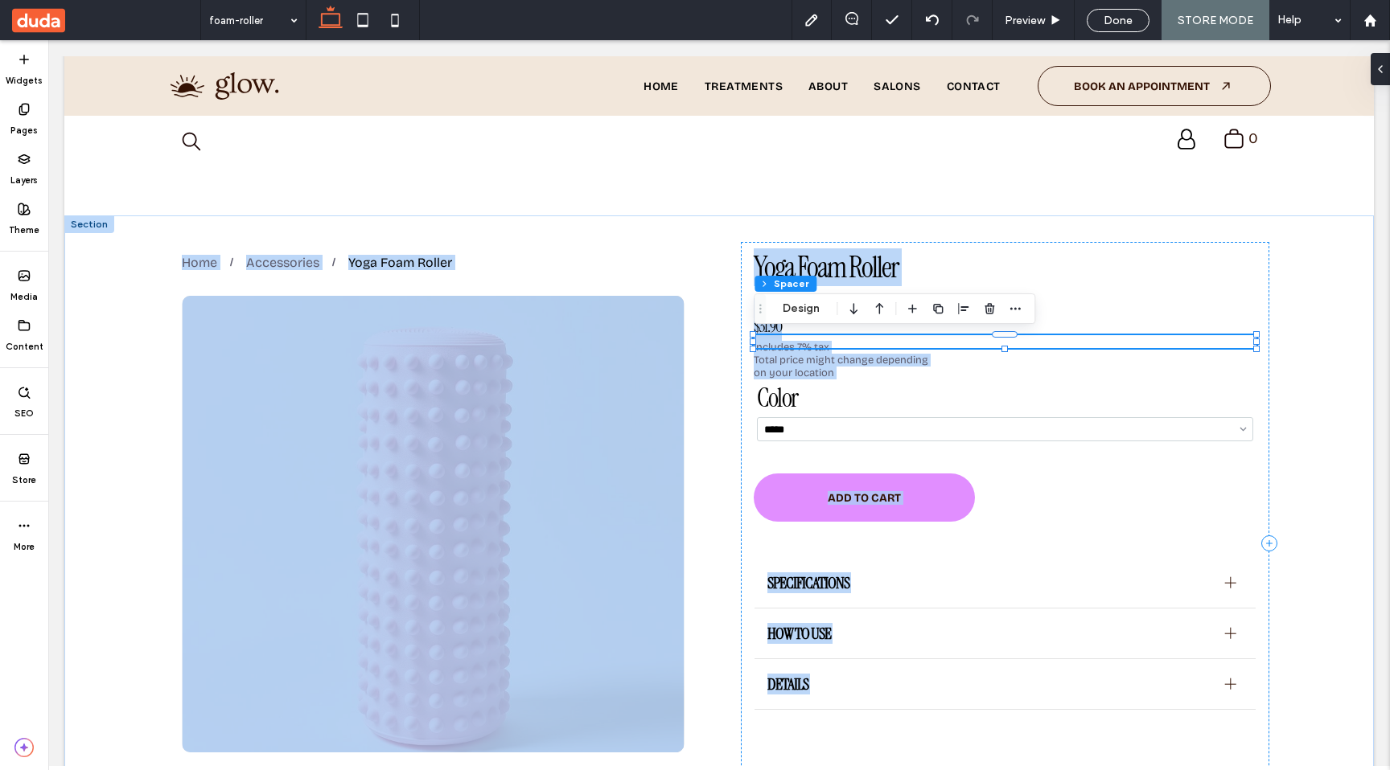
click at [797, 348] on div at bounding box center [1005, 348] width 502 height 1
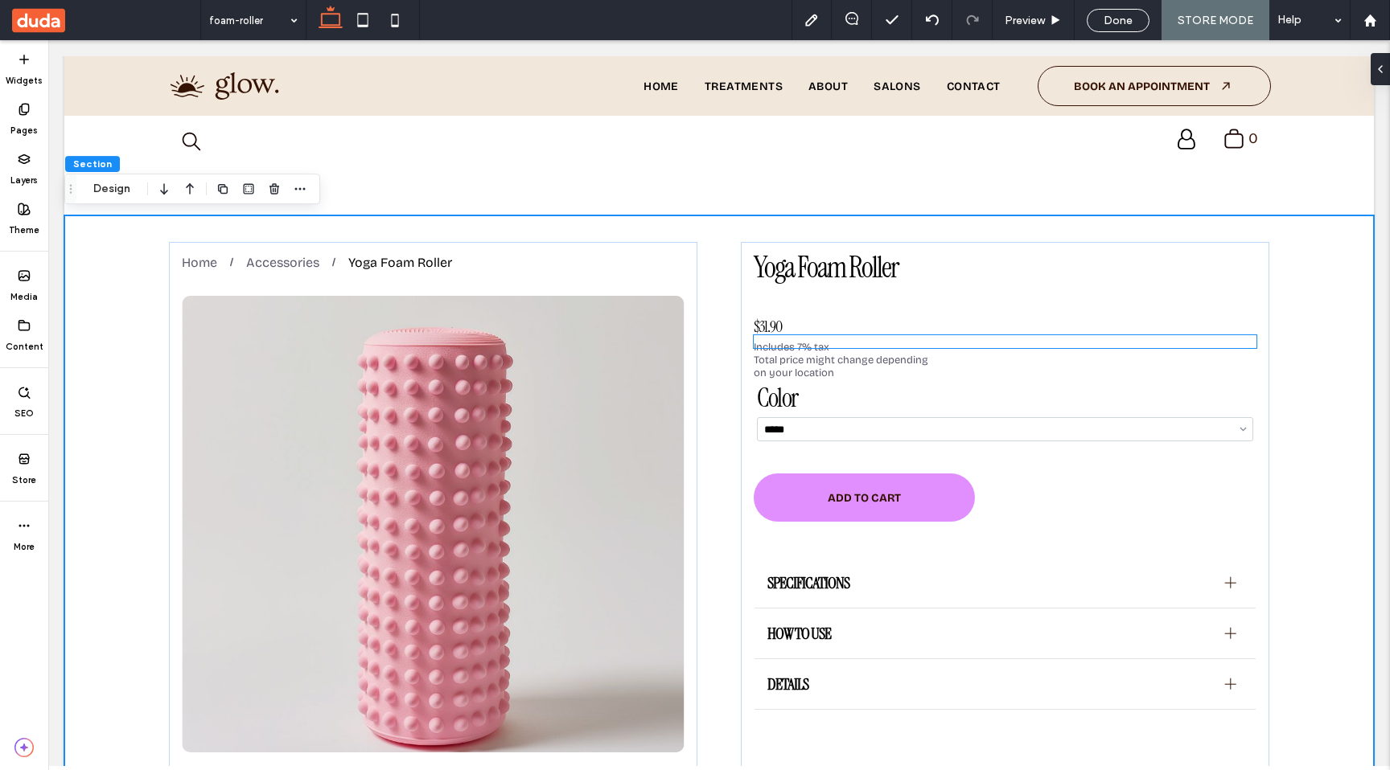
click at [797, 347] on div at bounding box center [1005, 341] width 502 height 13
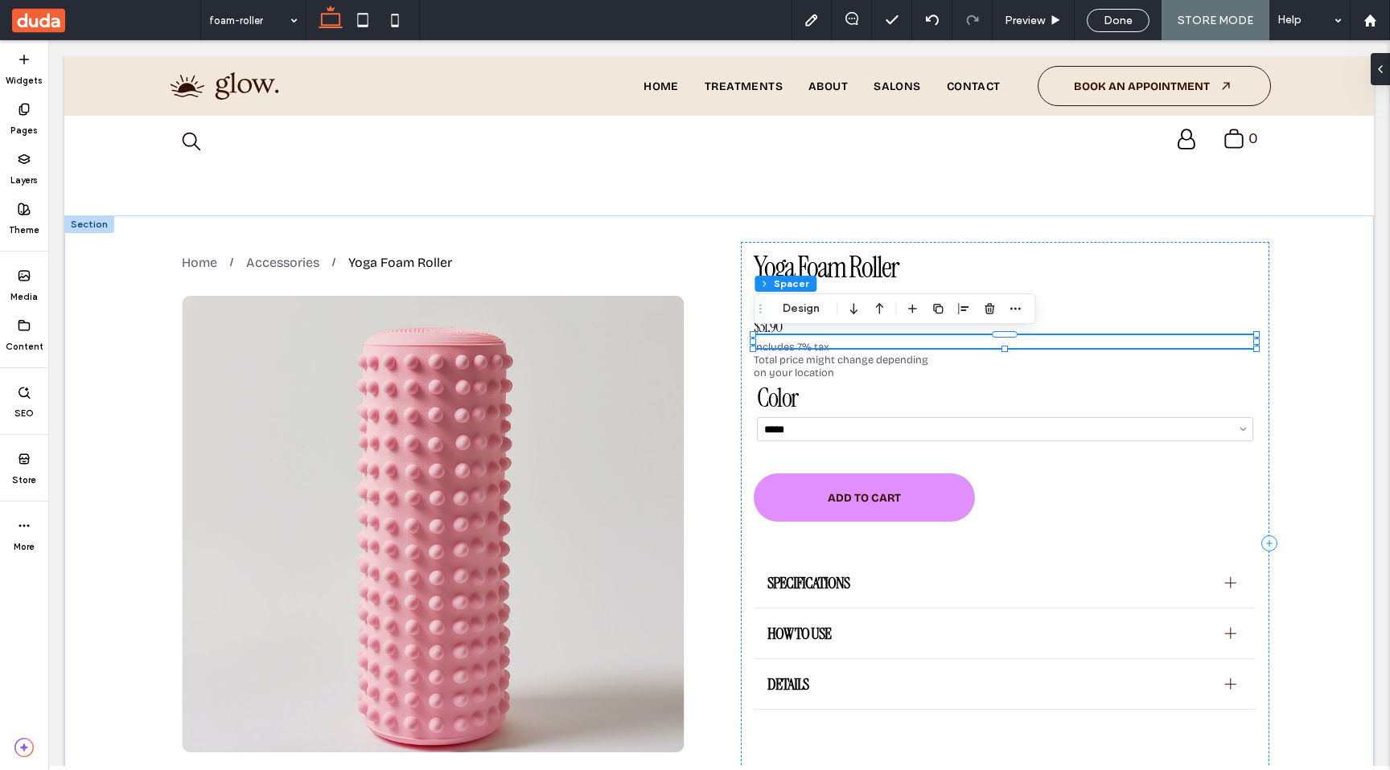
click at [817, 343] on div at bounding box center [1005, 341] width 502 height 13
click at [817, 342] on div at bounding box center [1005, 341] width 502 height 13
click at [783, 355] on div at bounding box center [1005, 362] width 502 height 19
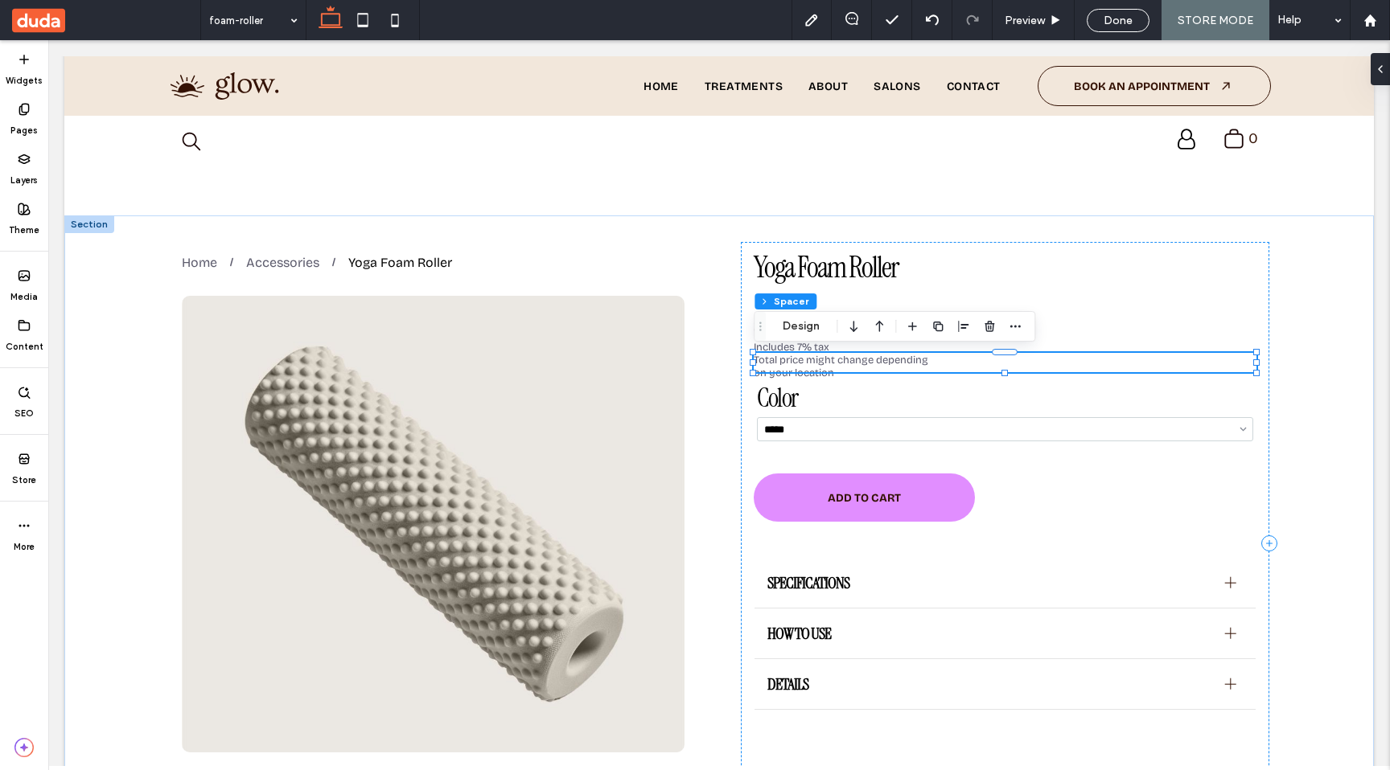
click at [782, 360] on div at bounding box center [1005, 362] width 502 height 19
click at [817, 368] on div at bounding box center [1005, 362] width 502 height 19
click at [799, 372] on div "Total price might change depending on your location" at bounding box center [842, 367] width 177 height 26
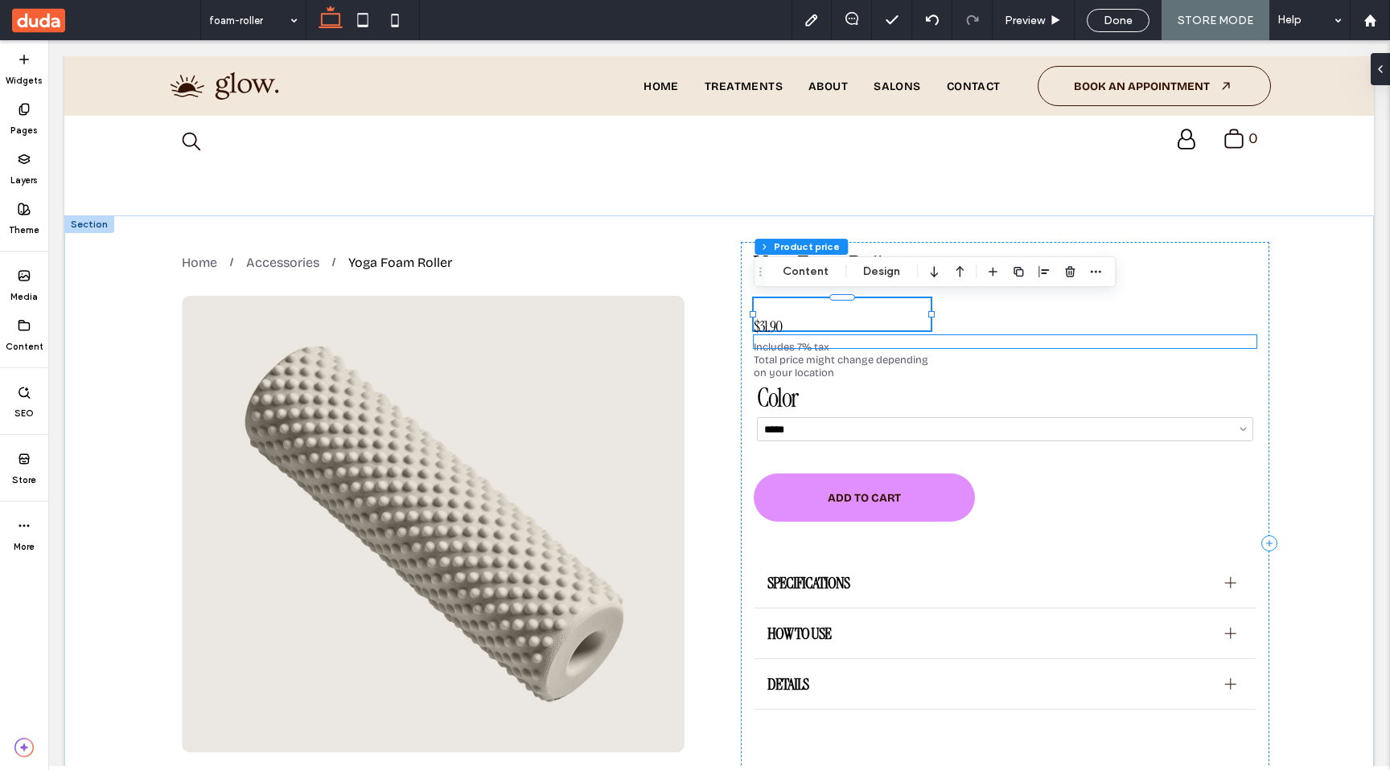
click at [865, 347] on div at bounding box center [1005, 341] width 502 height 13
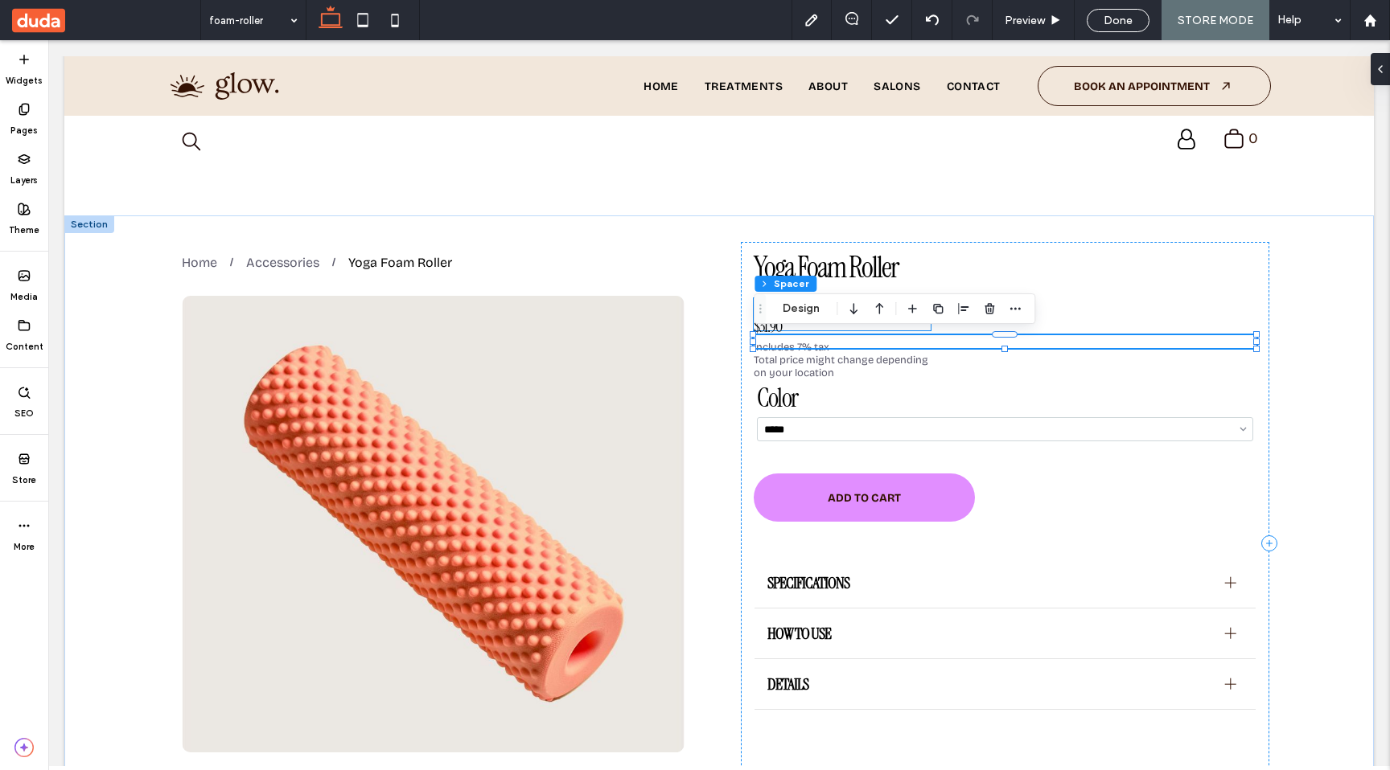
click at [814, 376] on div "Total price might change depending on your location" at bounding box center [842, 367] width 177 height 26
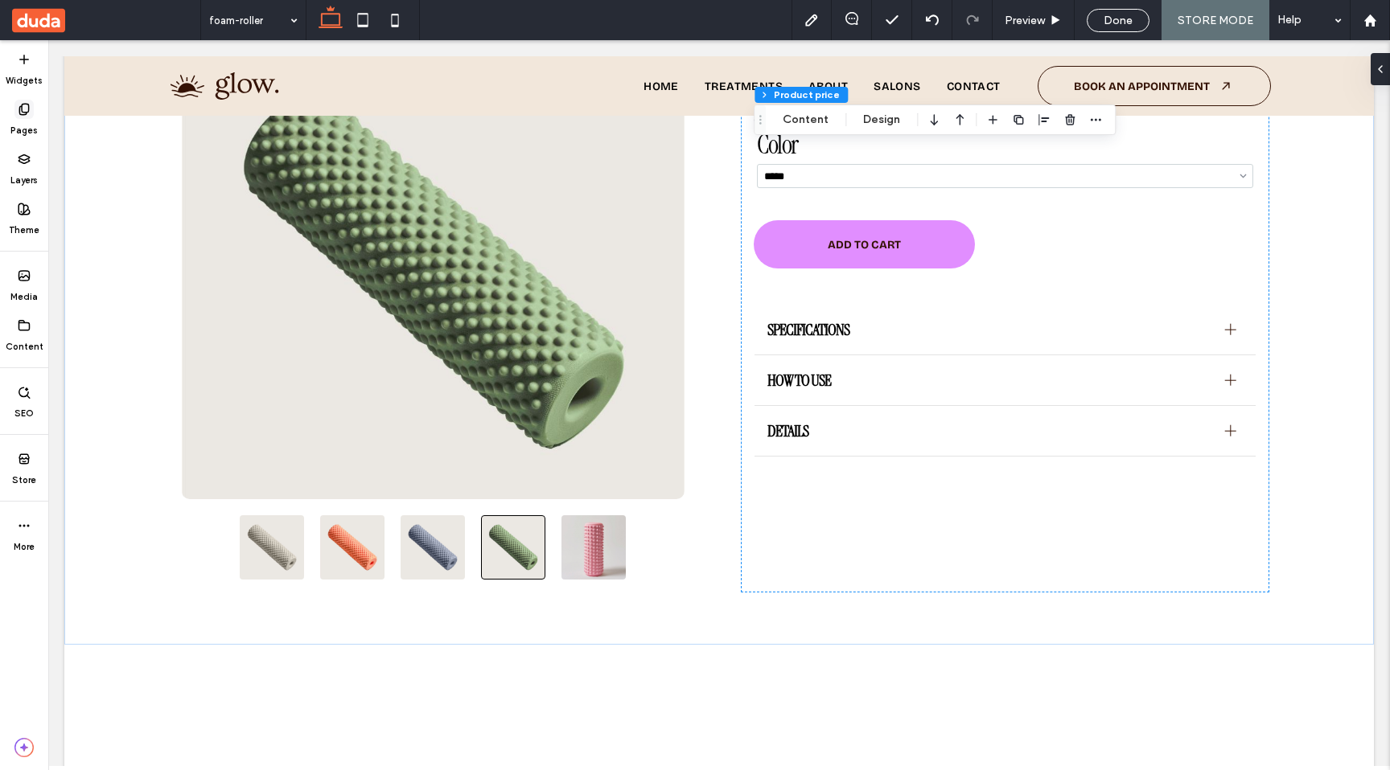
scroll to position [268, 0]
click at [34, 76] on label "Widgets" at bounding box center [24, 78] width 37 height 18
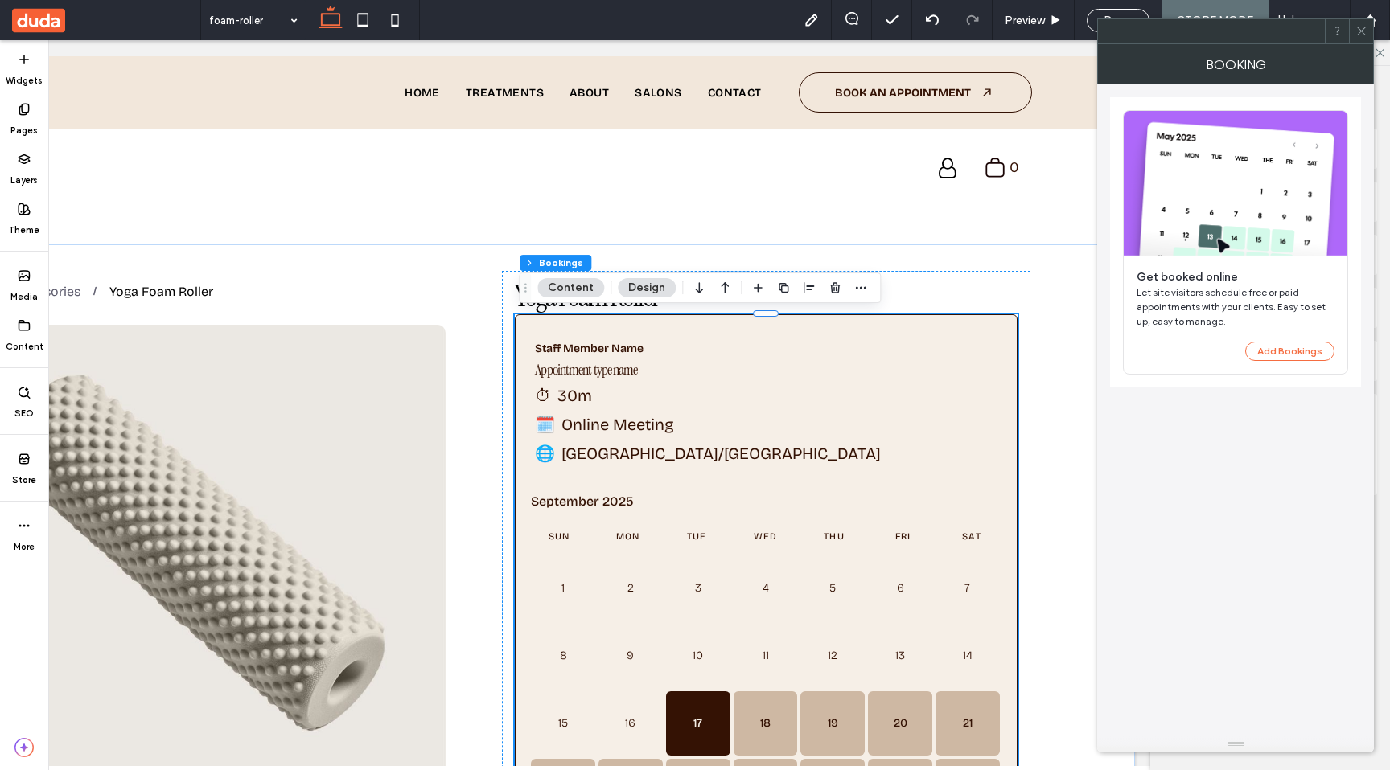
scroll to position [0, 240]
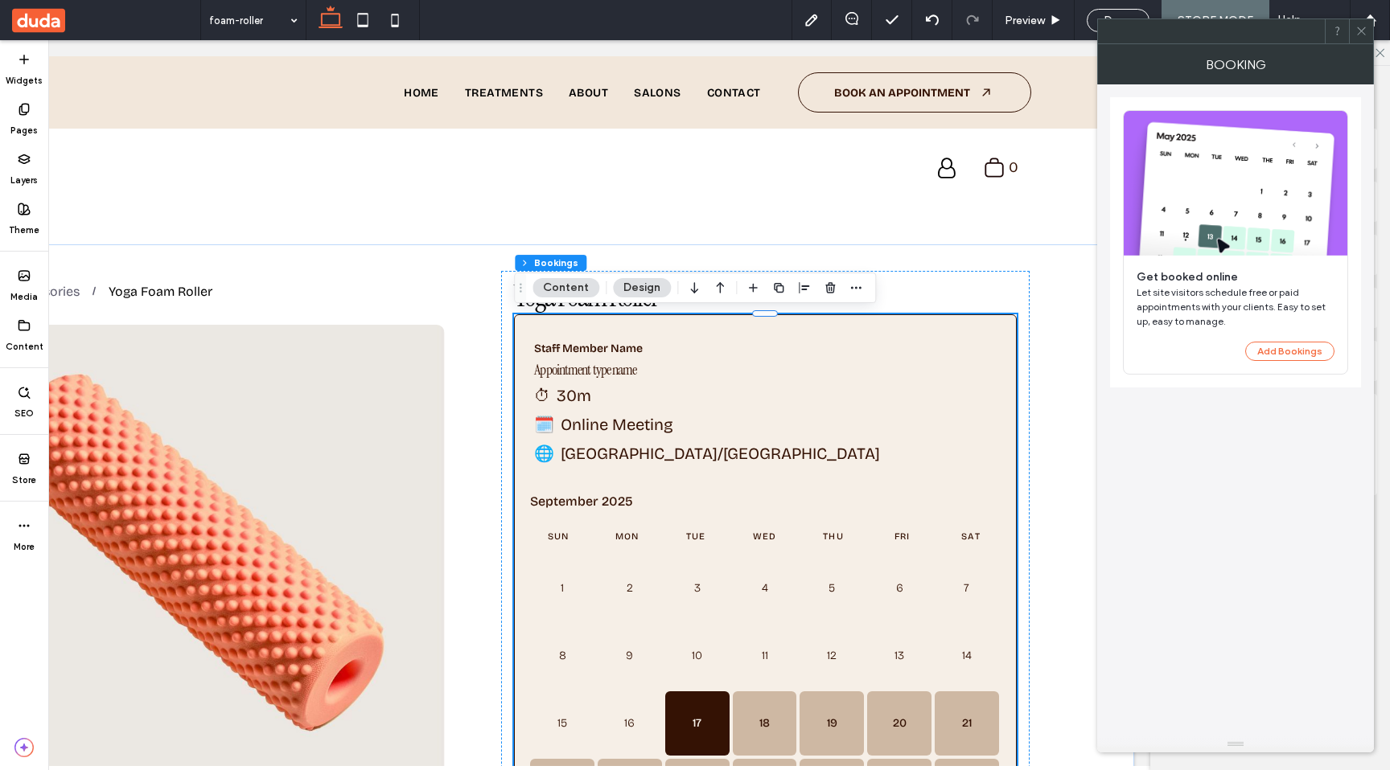
click at [1354, 27] on div at bounding box center [1361, 31] width 24 height 24
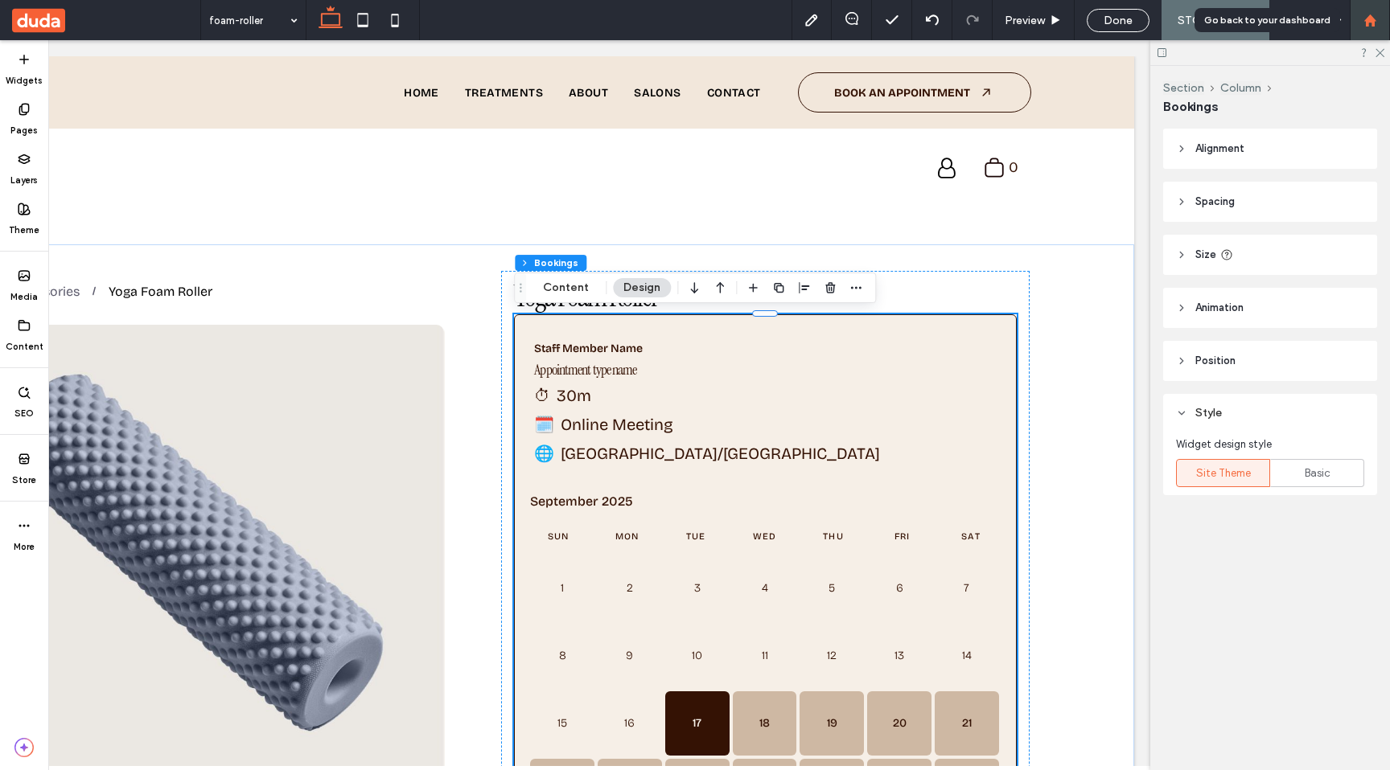
click at [1378, 14] on div at bounding box center [1369, 21] width 39 height 14
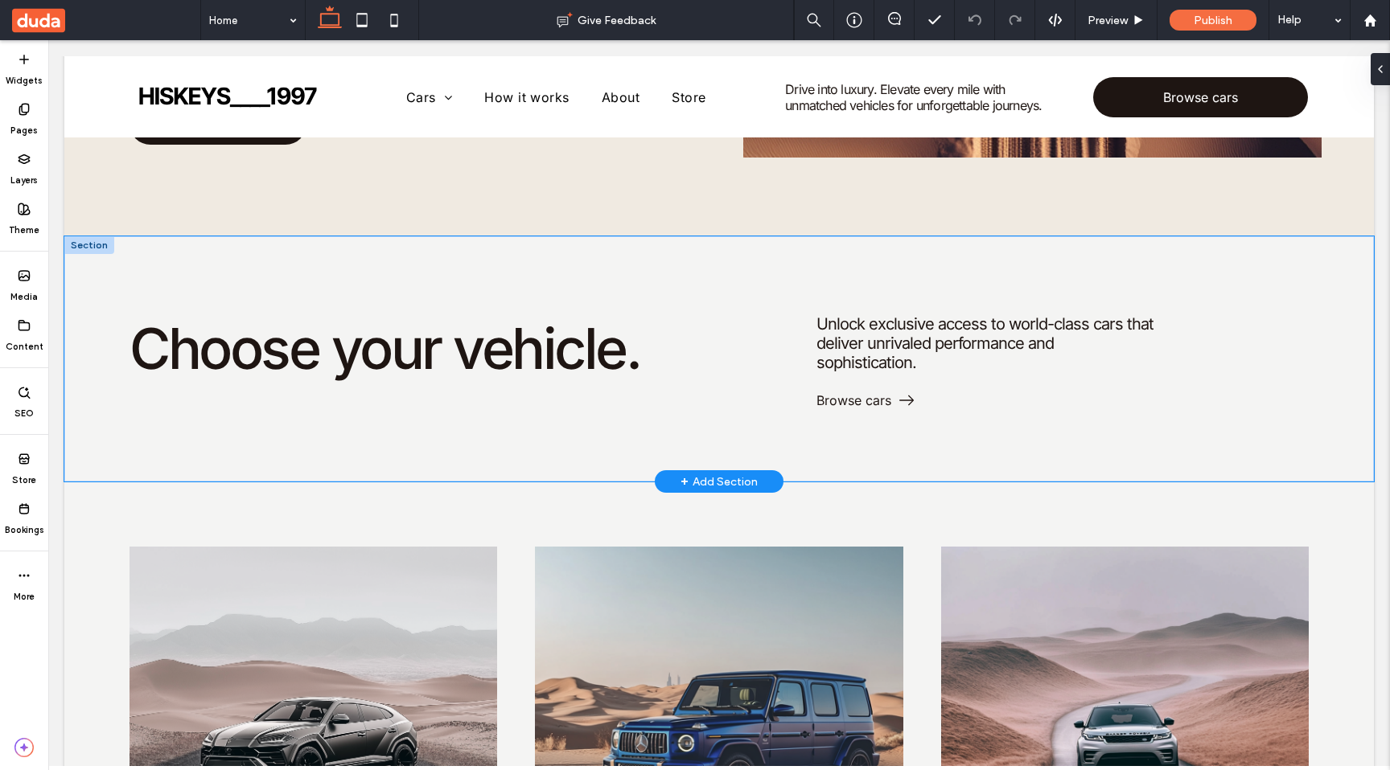
scroll to position [1420, 0]
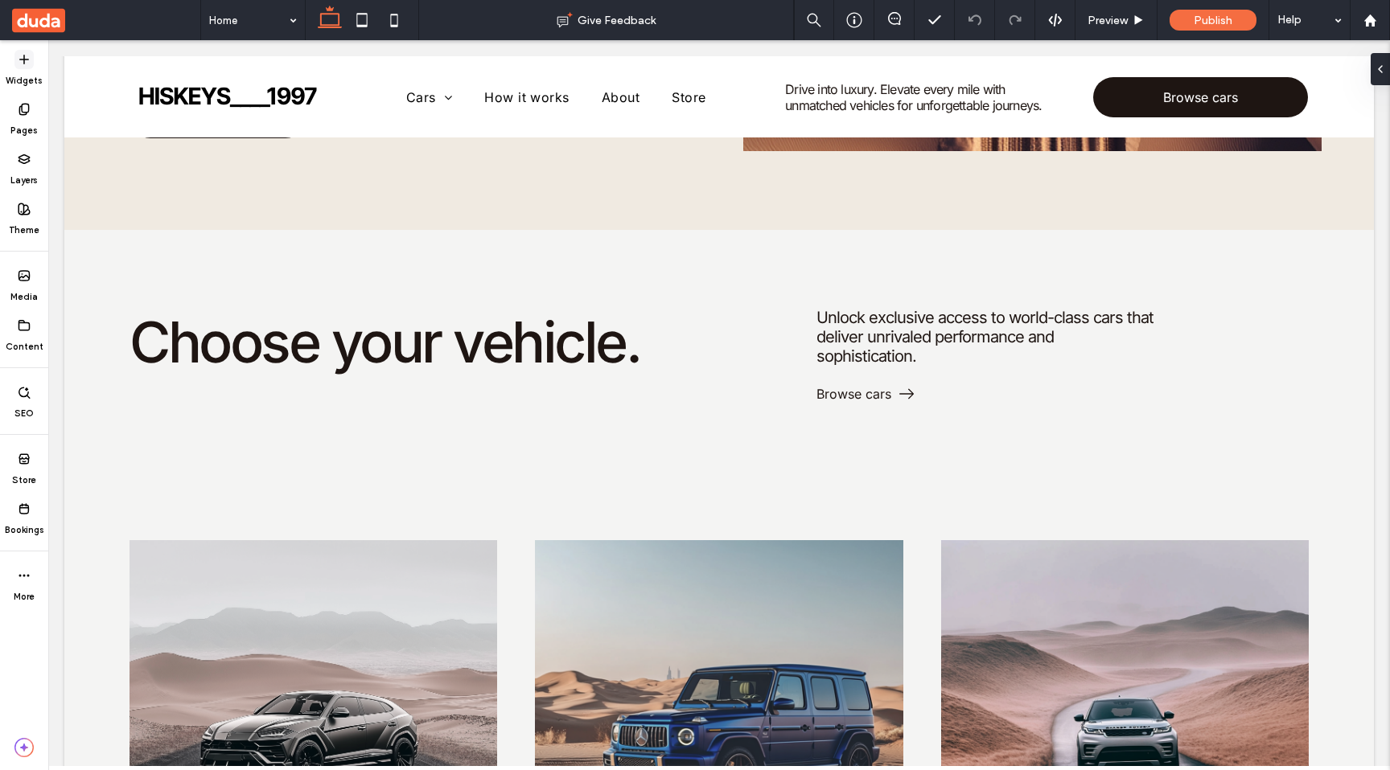
click at [7, 60] on div "Widgets" at bounding box center [24, 68] width 48 height 50
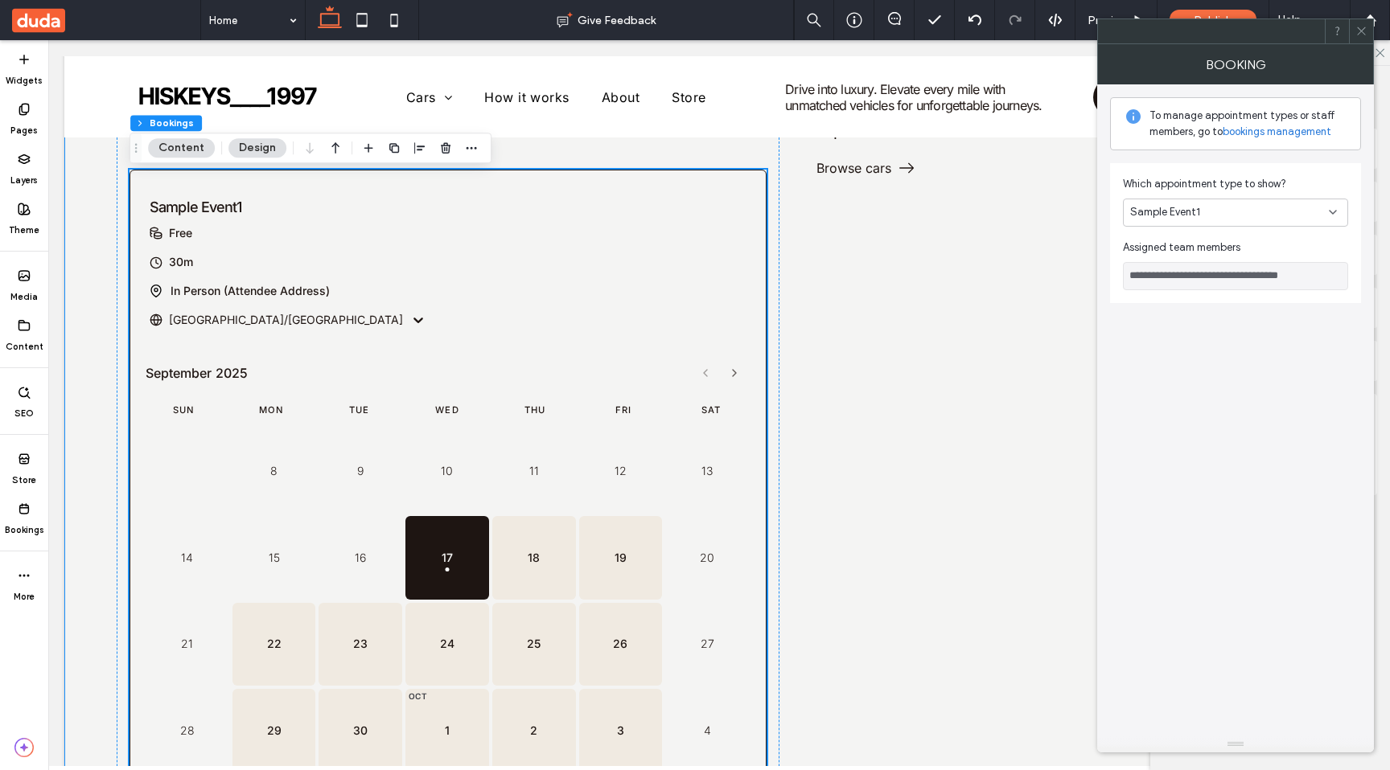
scroll to position [1642, 0]
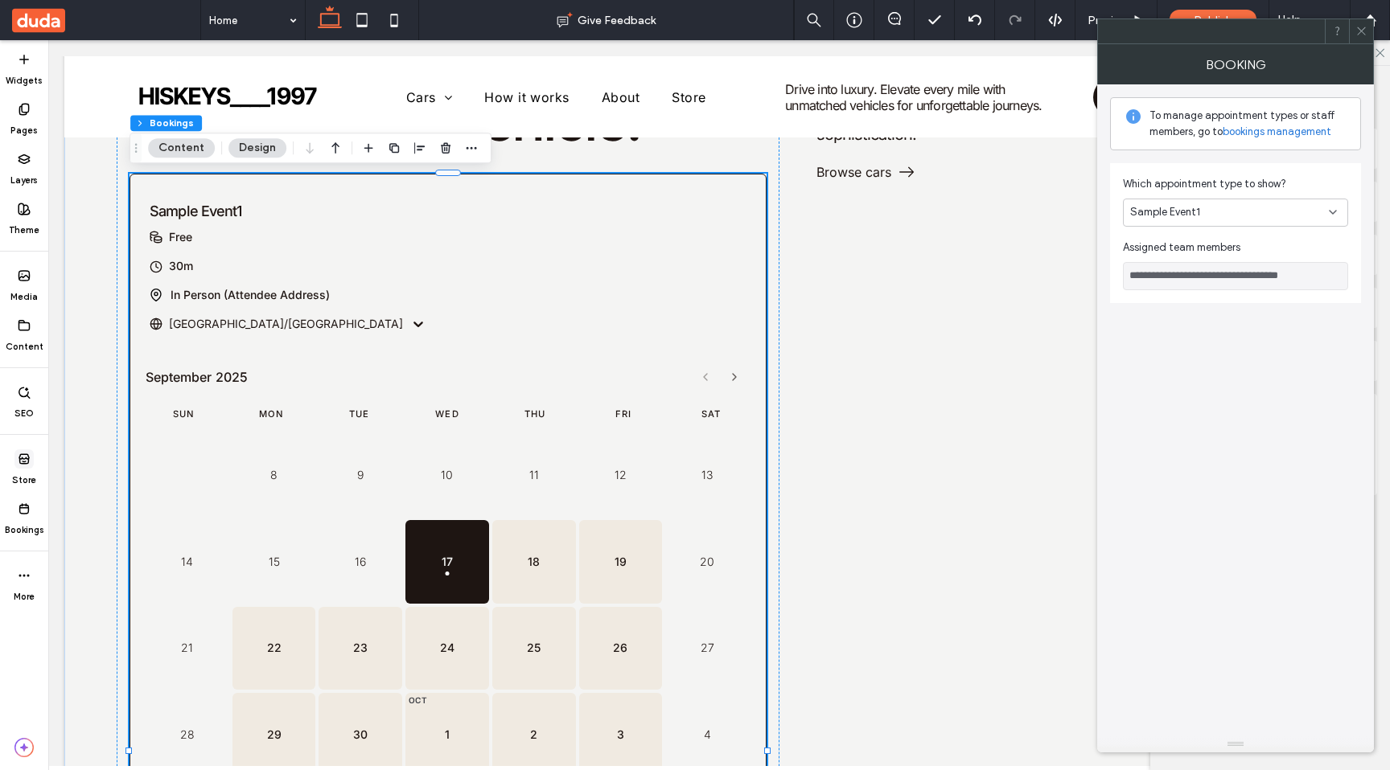
click at [18, 474] on label "Store" at bounding box center [24, 478] width 24 height 18
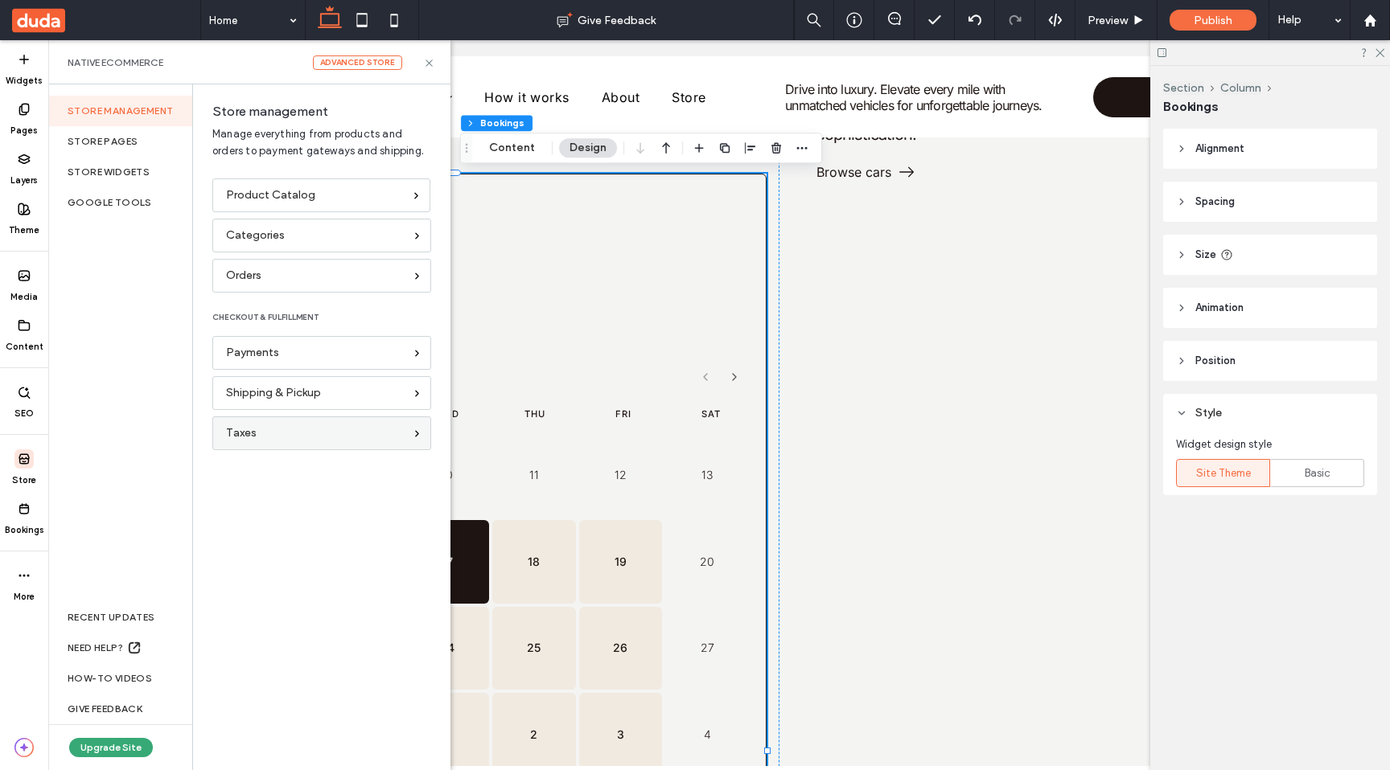
click at [289, 434] on div "Taxes" at bounding box center [315, 434] width 178 height 18
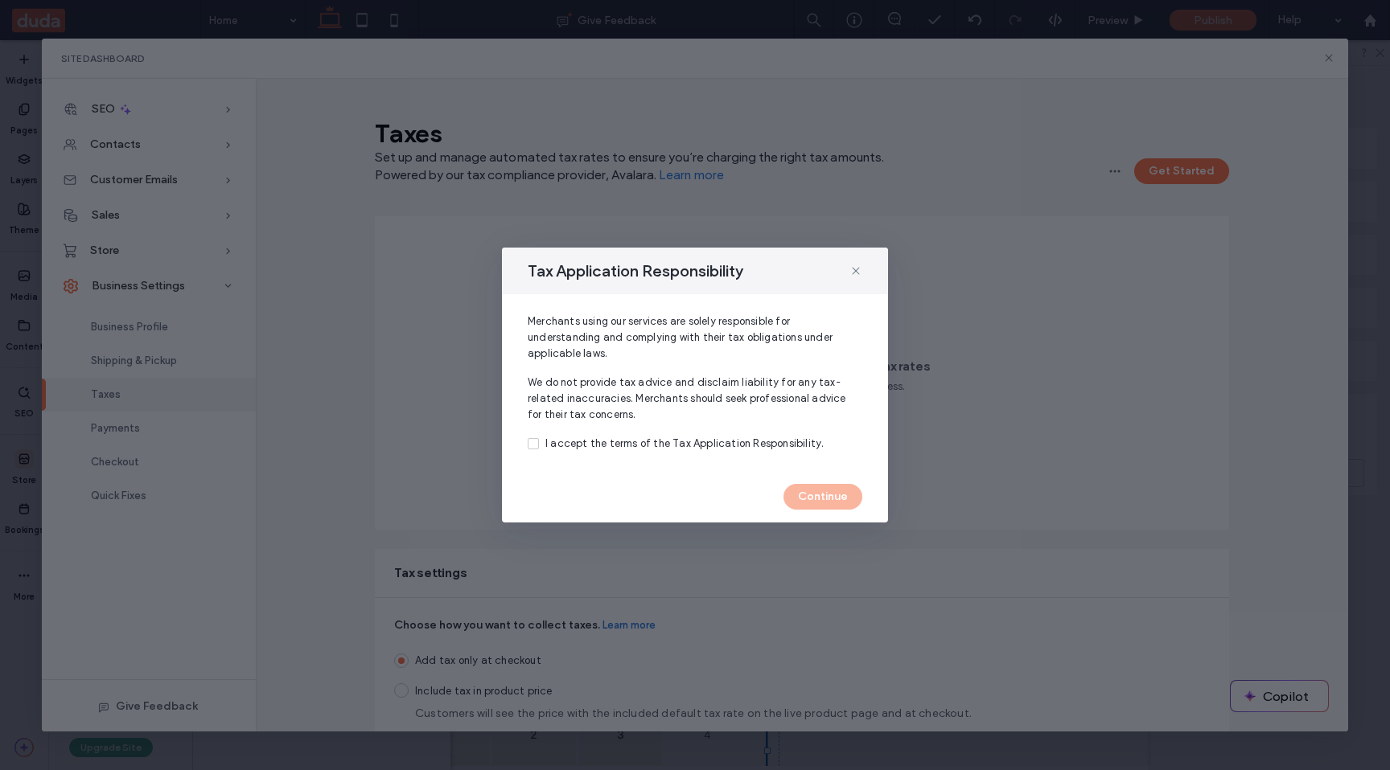
drag, startPoint x: 534, startPoint y: 439, endPoint x: 550, endPoint y: 446, distance: 17.3
click at [539, 440] on label "I accept the terms of the Tax Application Responsibility." at bounding box center [695, 444] width 335 height 16
click at [803, 502] on button "Continue" at bounding box center [822, 497] width 79 height 26
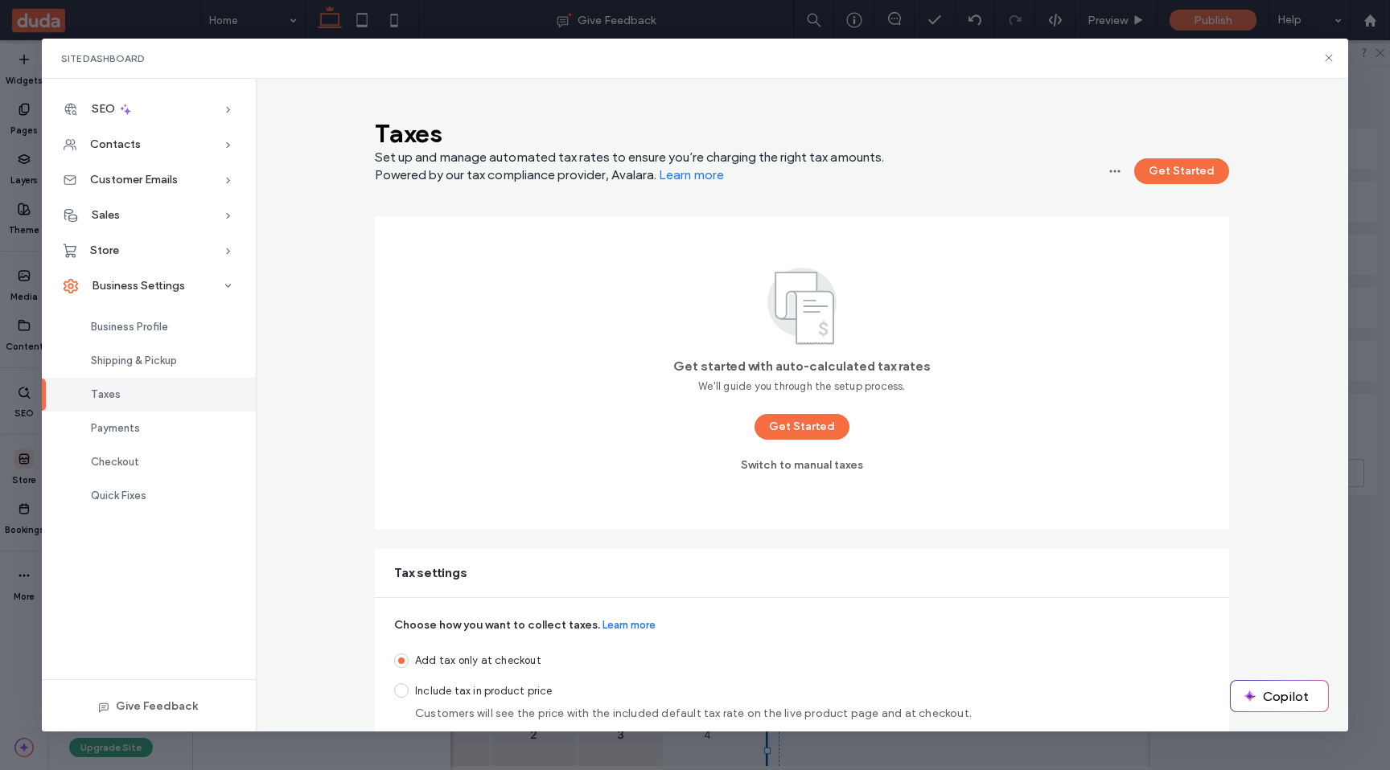
scroll to position [10, 0]
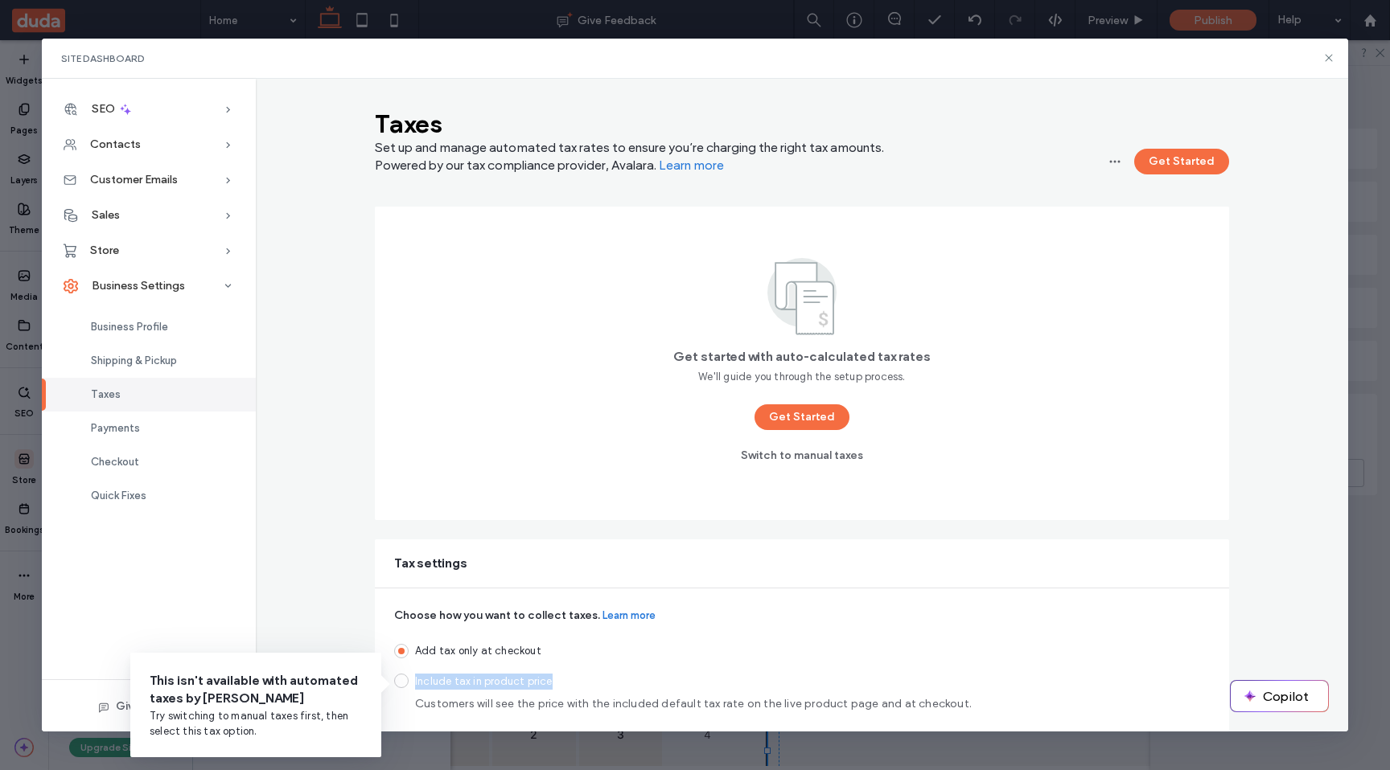
drag, startPoint x: 547, startPoint y: 684, endPoint x: 415, endPoint y: 684, distance: 131.9
click at [415, 684] on span "Include tax in product price" at bounding box center [693, 682] width 557 height 16
copy span "Include tax in product price"
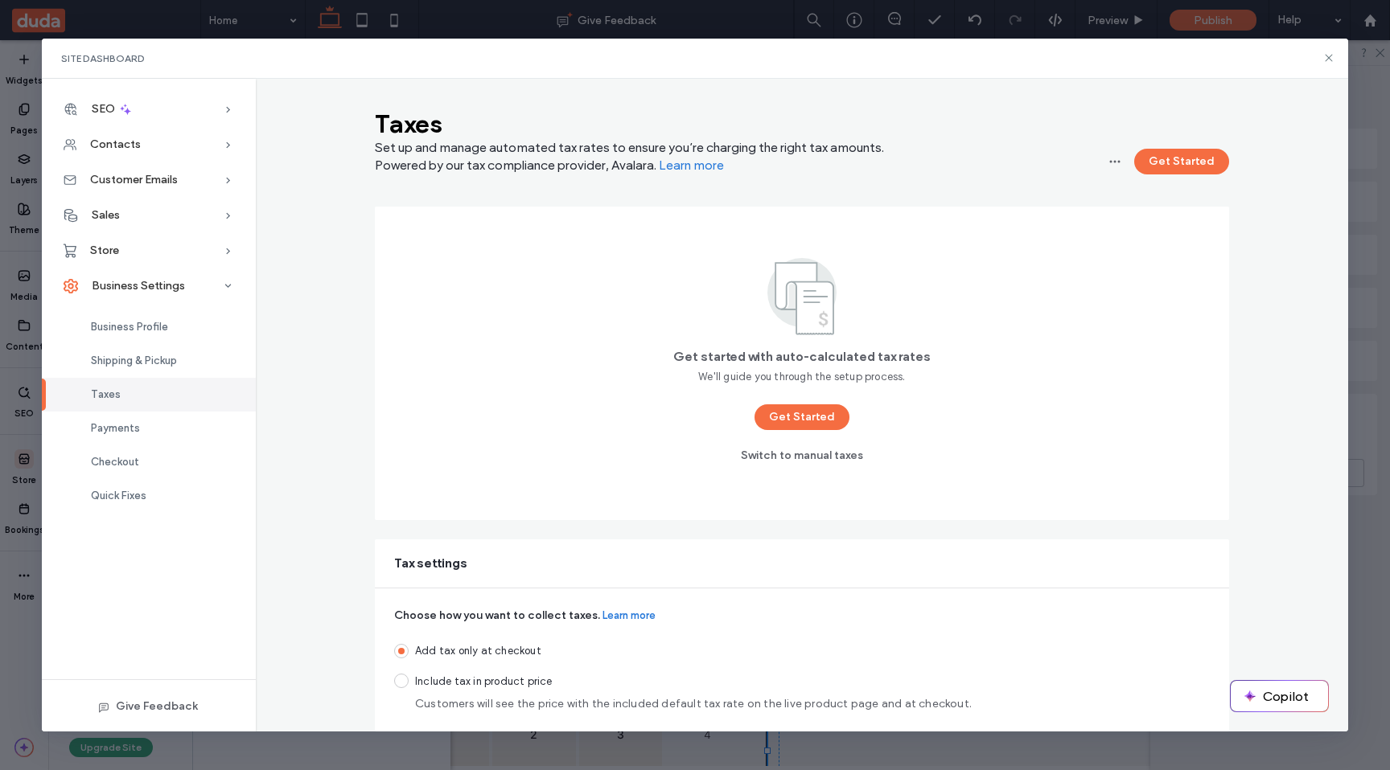
click at [276, 487] on div "Taxes Set up and manage automated tax rates to ensure you’re charging the right…" at bounding box center [802, 413] width 1092 height 637
drag, startPoint x: 1330, startPoint y: 60, endPoint x: 1081, endPoint y: 1, distance: 256.3
click at [1330, 60] on use at bounding box center [1328, 58] width 7 height 7
